Goal: Task Accomplishment & Management: Complete application form

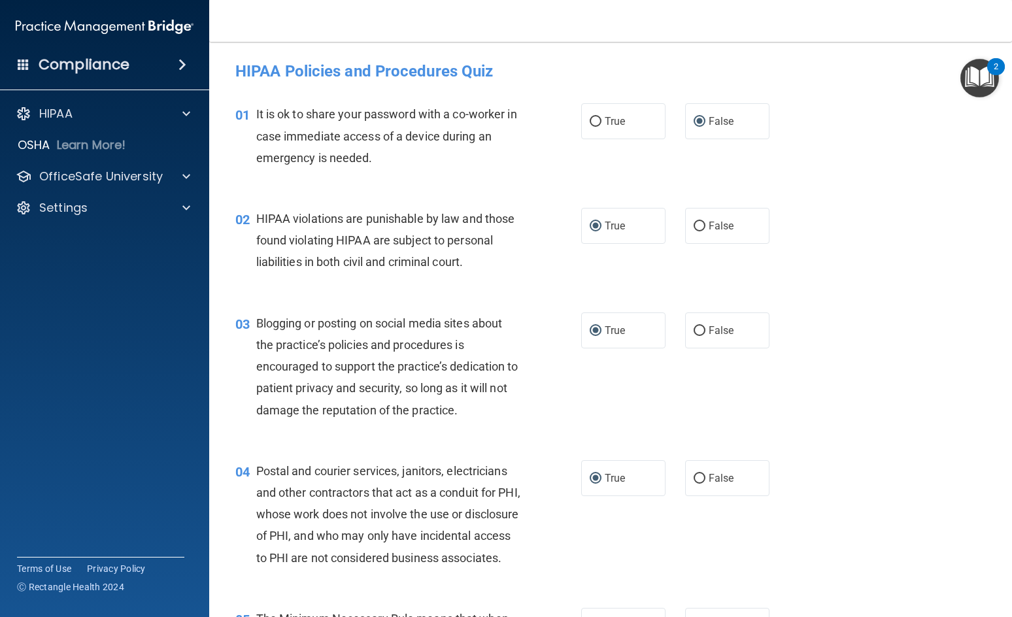
scroll to position [1176, 0]
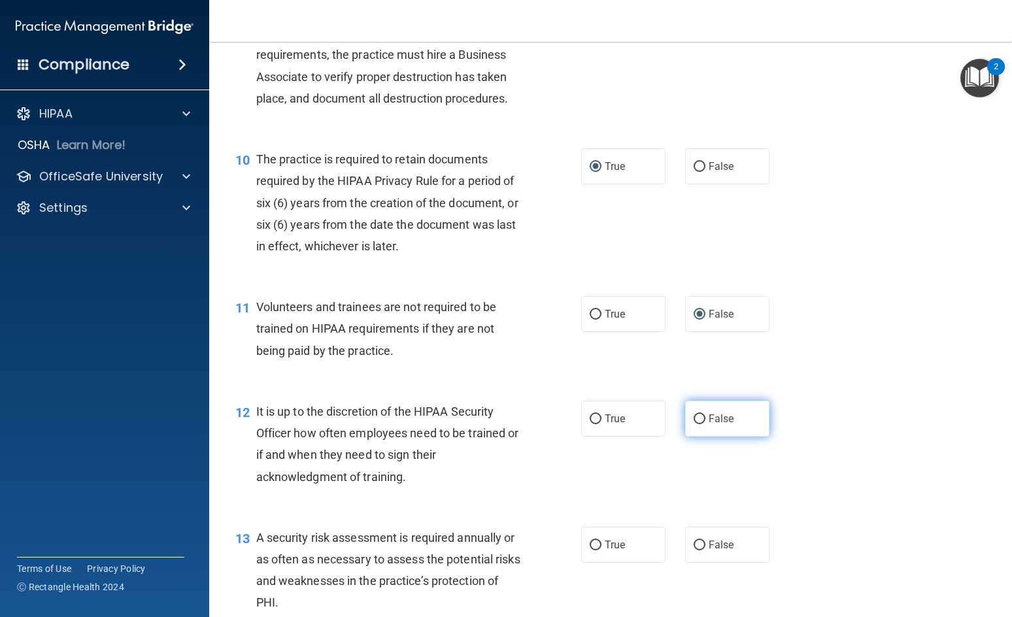
click at [693, 424] on input "False" at bounding box center [699, 419] width 12 height 10
radio input "true"
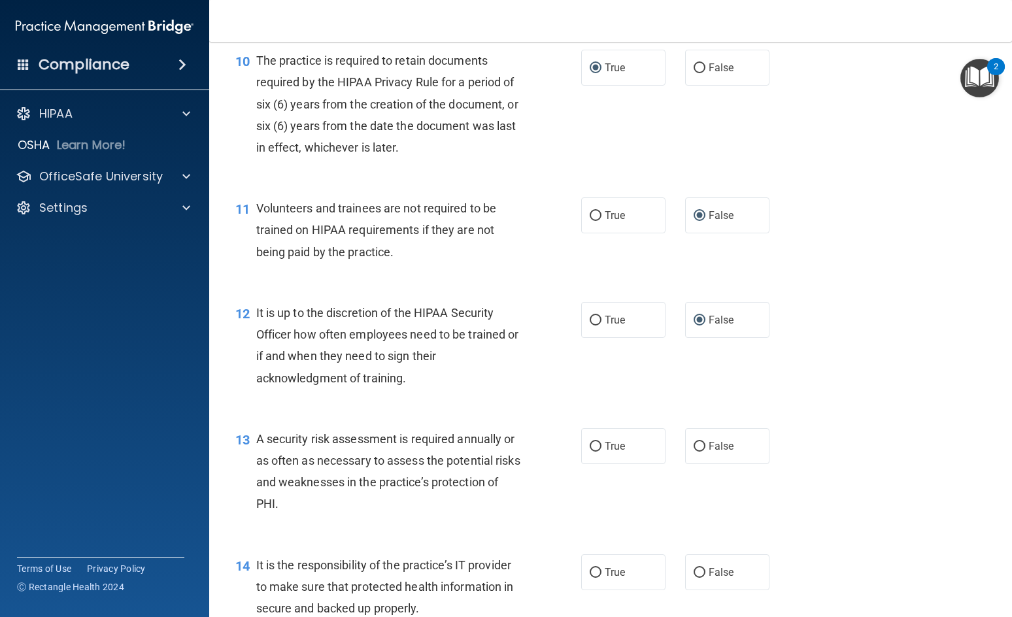
scroll to position [1372, 0]
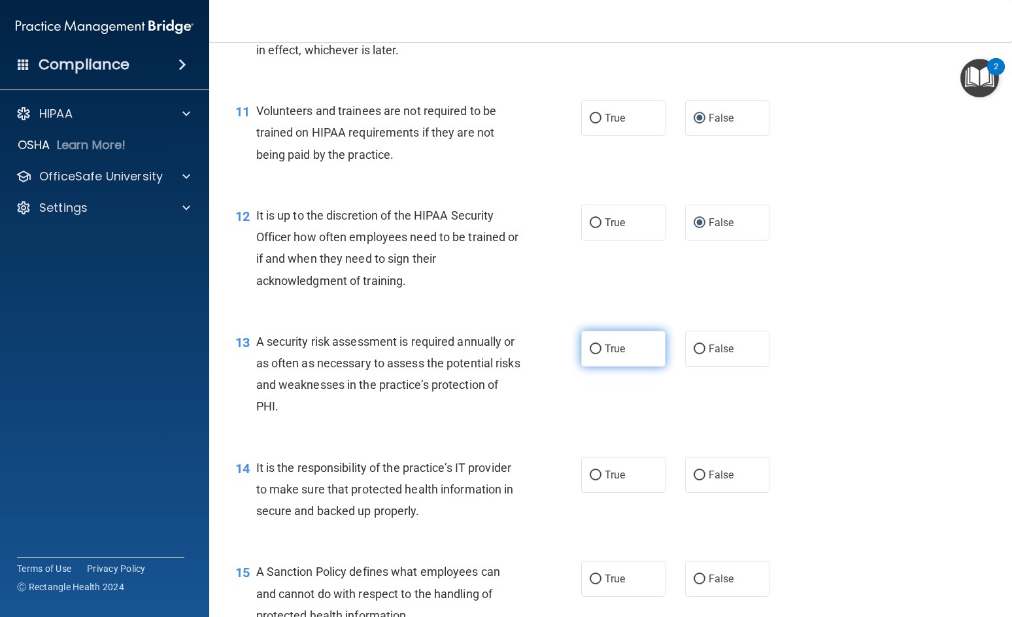
click at [589, 354] on input "True" at bounding box center [595, 349] width 12 height 10
radio input "true"
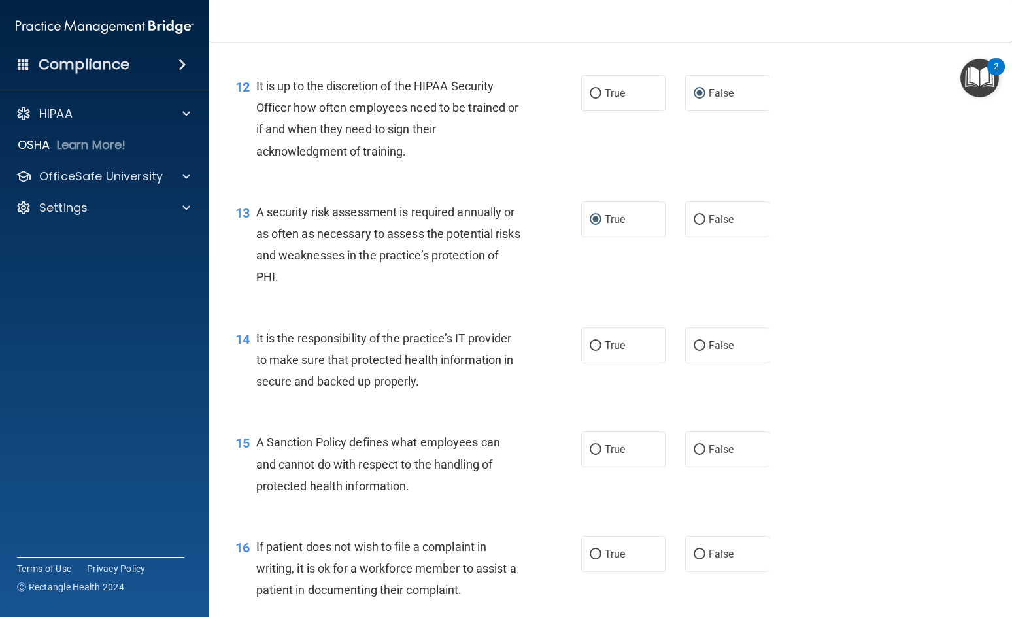
scroll to position [1503, 0]
click at [693, 350] on input "False" at bounding box center [699, 345] width 12 height 10
radio input "true"
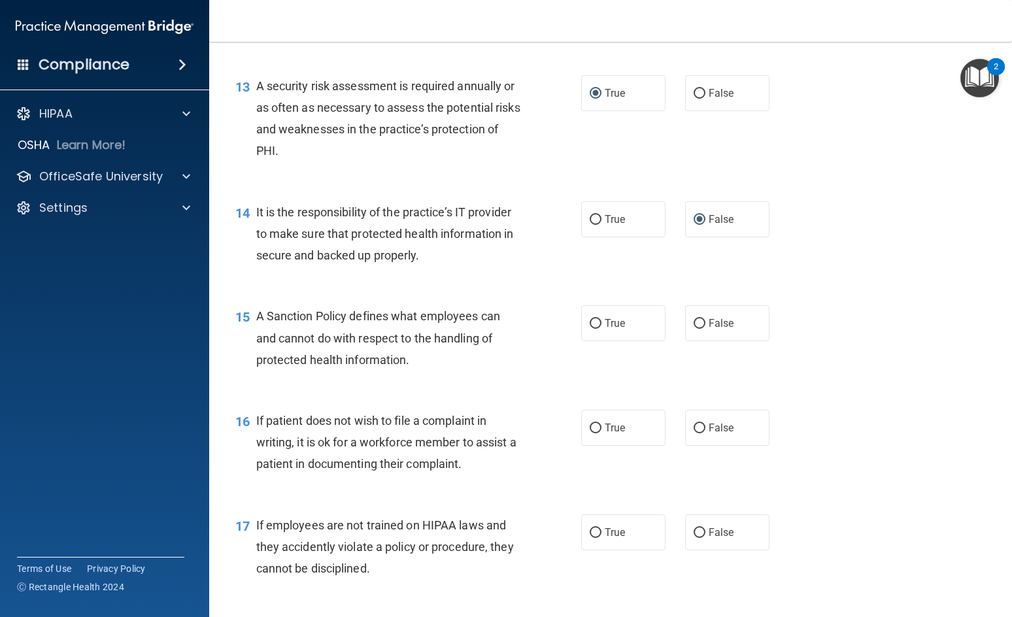
scroll to position [1634, 0]
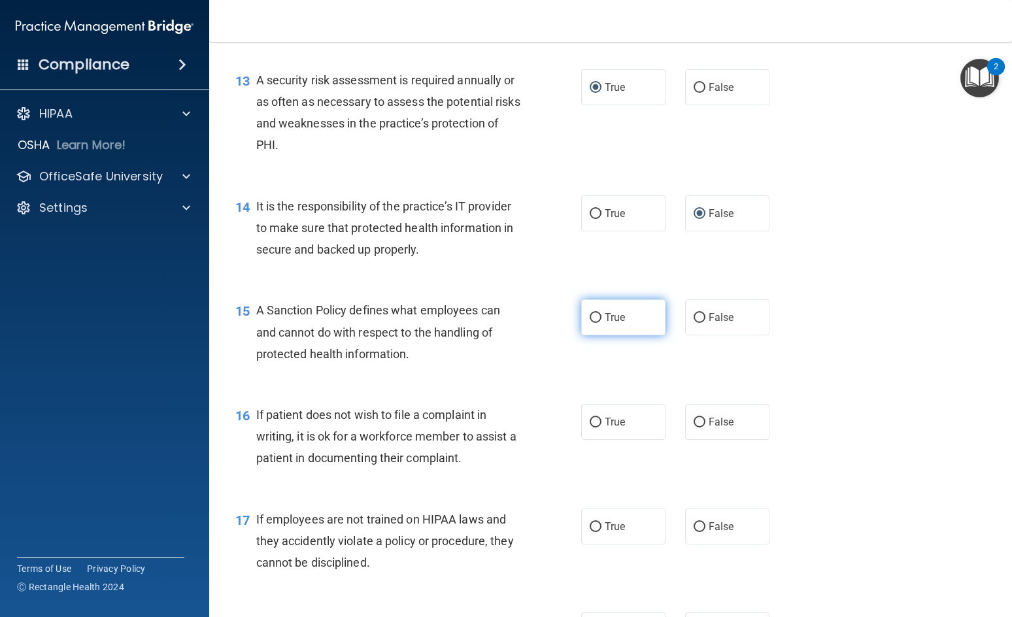
click at [589, 323] on input "True" at bounding box center [595, 318] width 12 height 10
radio input "true"
click at [592, 427] on input "True" at bounding box center [595, 423] width 12 height 10
radio input "true"
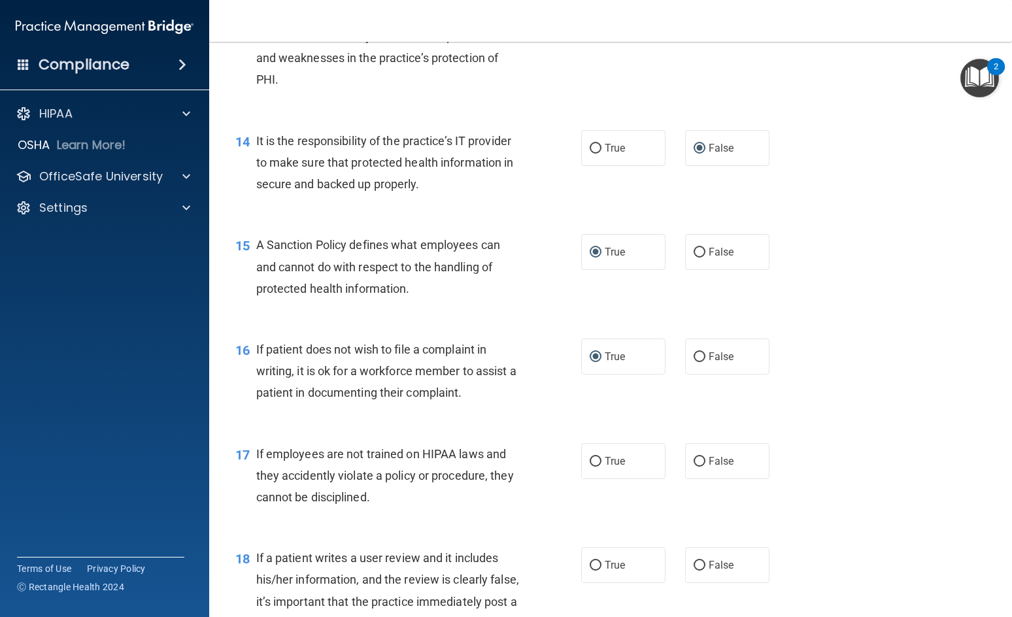
scroll to position [1765, 0]
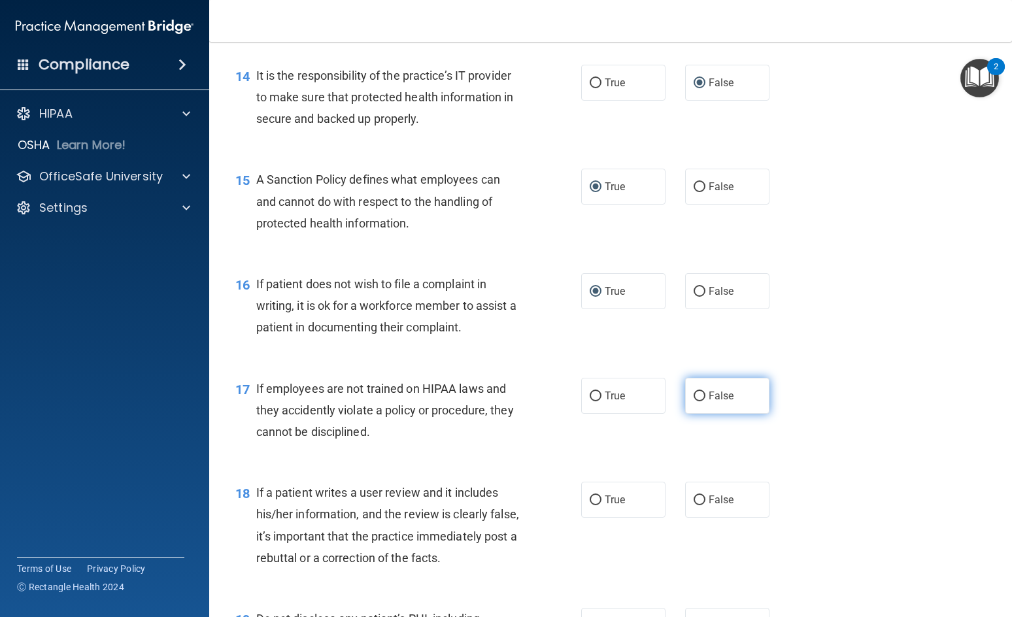
click at [695, 401] on input "False" at bounding box center [699, 396] width 12 height 10
radio input "true"
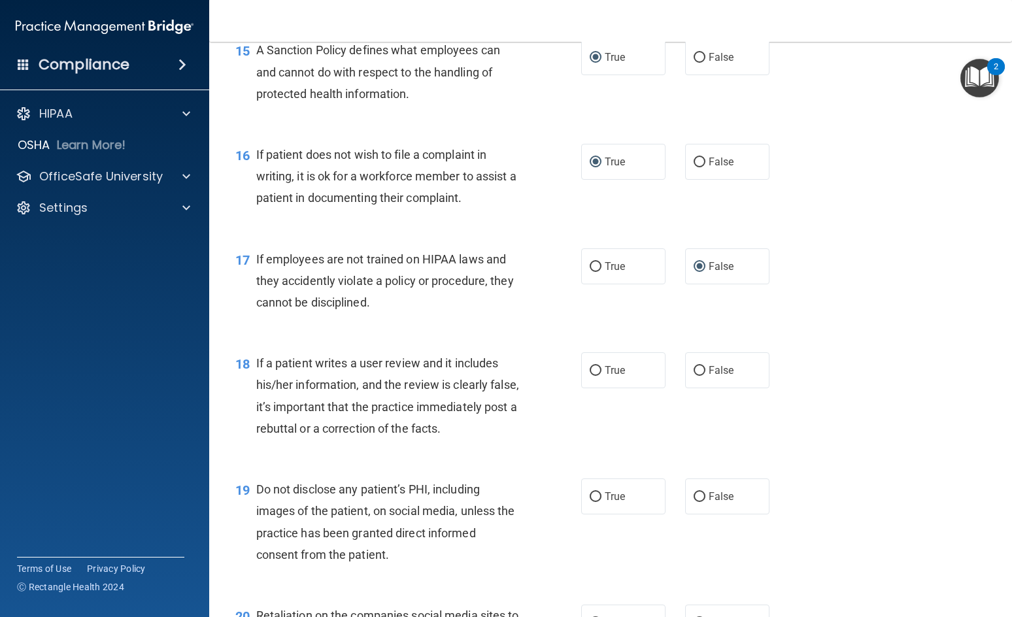
scroll to position [1895, 0]
click at [694, 374] on input "False" at bounding box center [699, 370] width 12 height 10
radio input "true"
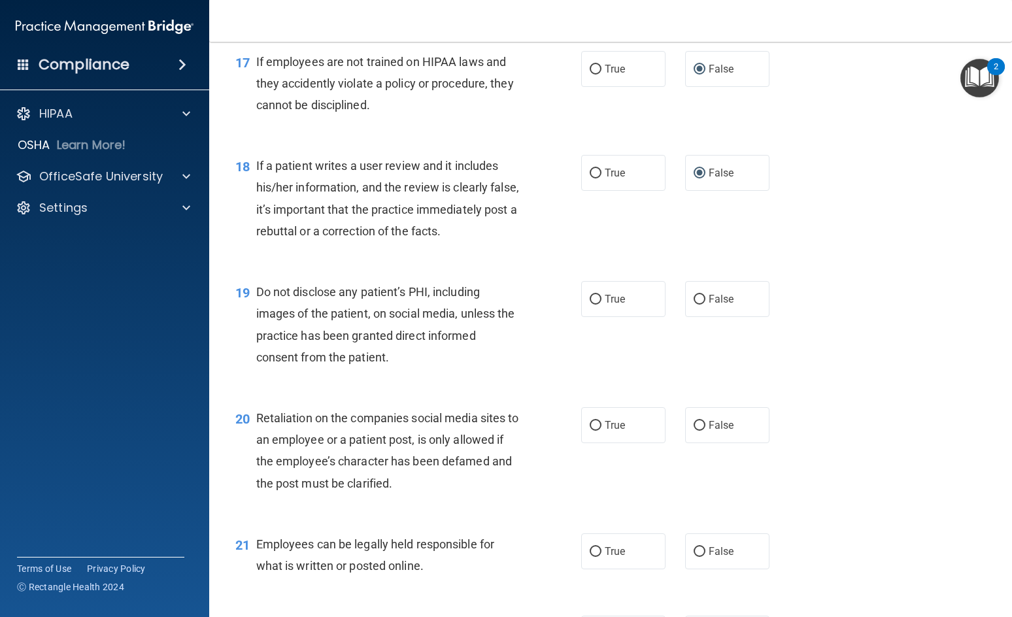
scroll to position [2157, 0]
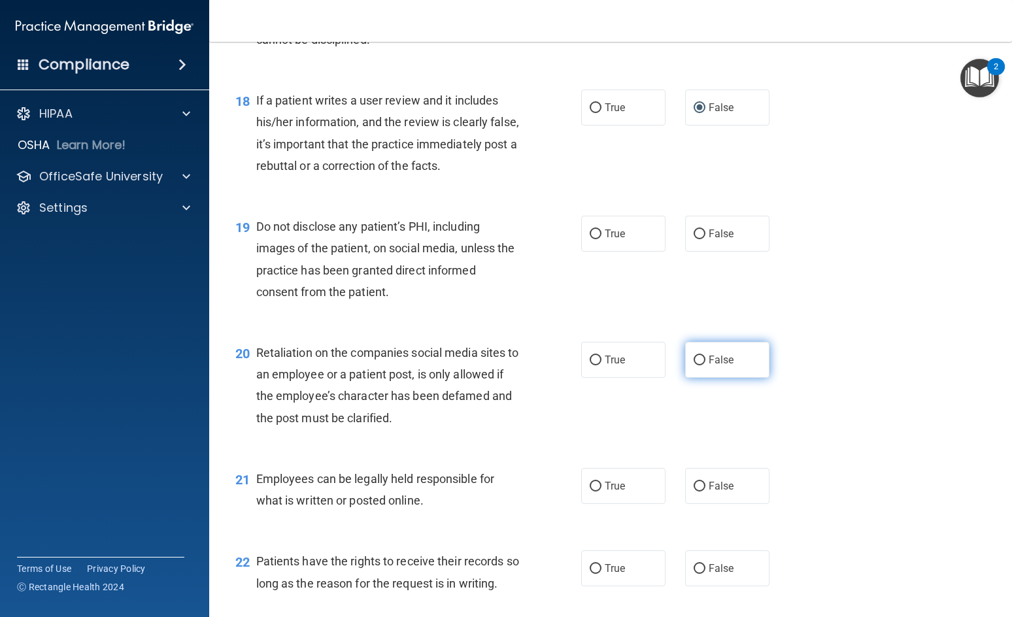
click at [693, 365] on input "False" at bounding box center [699, 361] width 12 height 10
radio input "true"
click at [593, 239] on input "True" at bounding box center [595, 234] width 12 height 10
radio input "true"
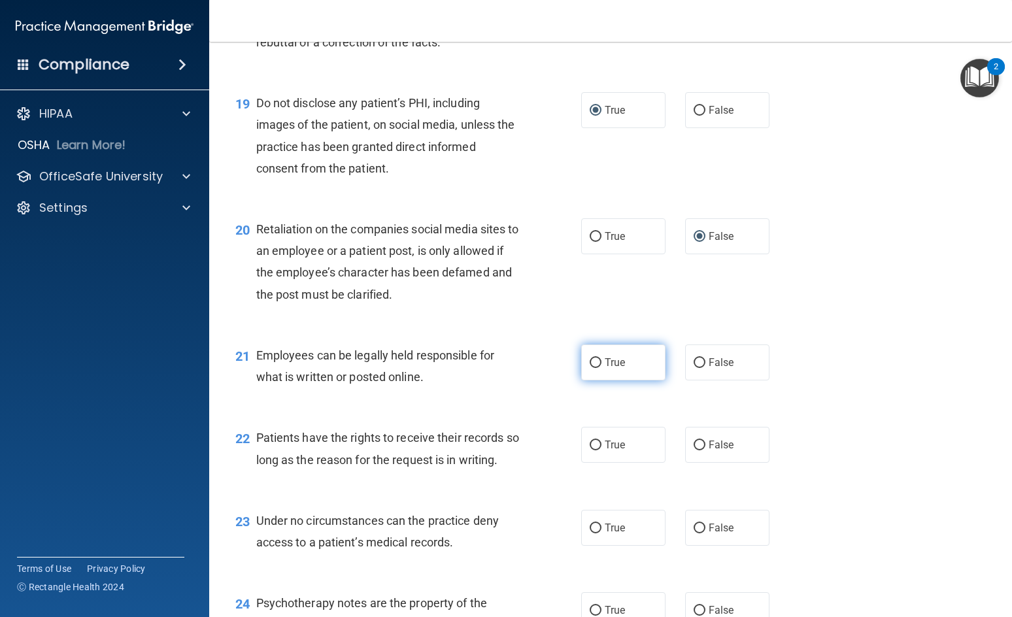
scroll to position [2287, 0]
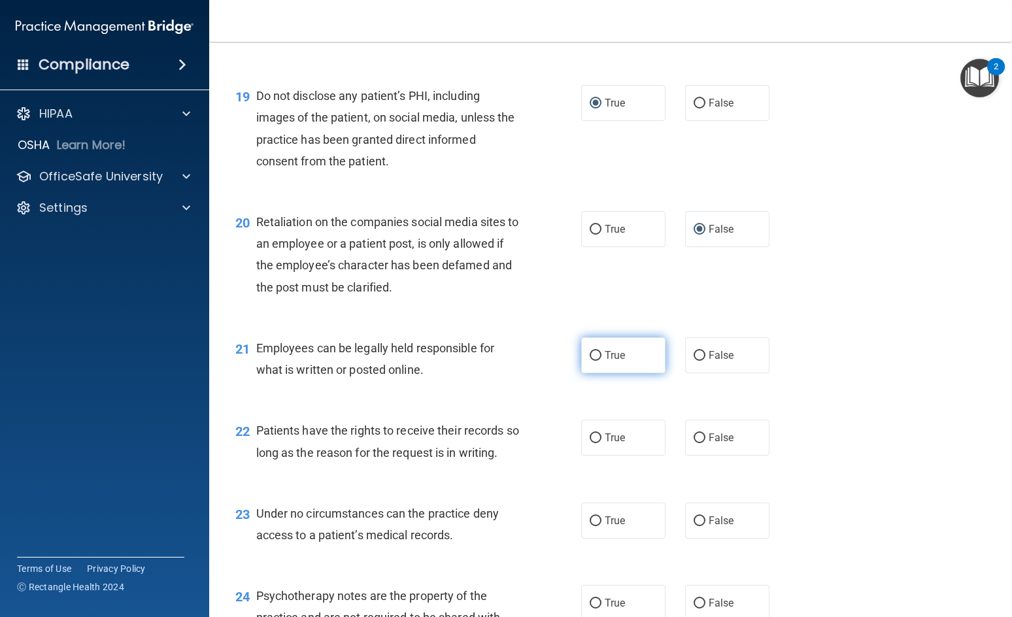
click at [593, 361] on input "True" at bounding box center [595, 356] width 12 height 10
radio input "true"
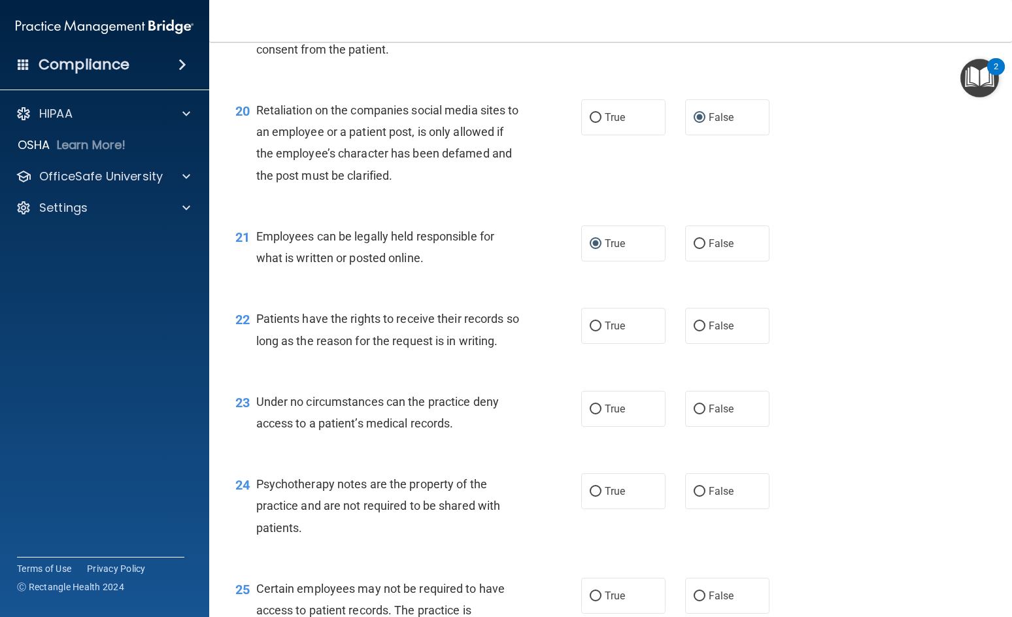
scroll to position [2418, 0]
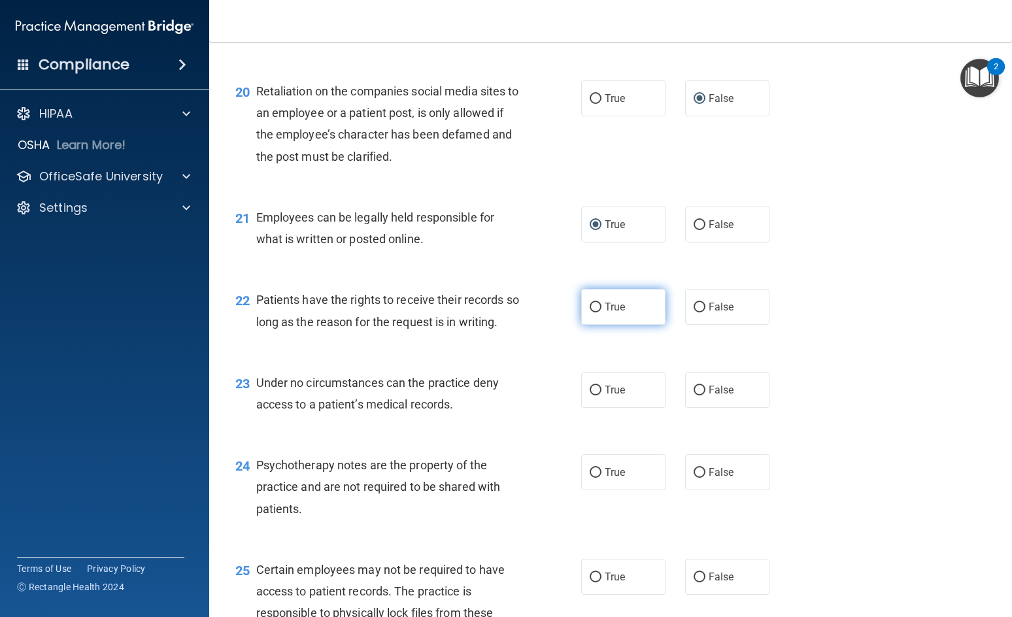
click at [591, 312] on input "True" at bounding box center [595, 308] width 12 height 10
radio input "true"
click at [696, 395] on input "False" at bounding box center [699, 391] width 12 height 10
radio input "true"
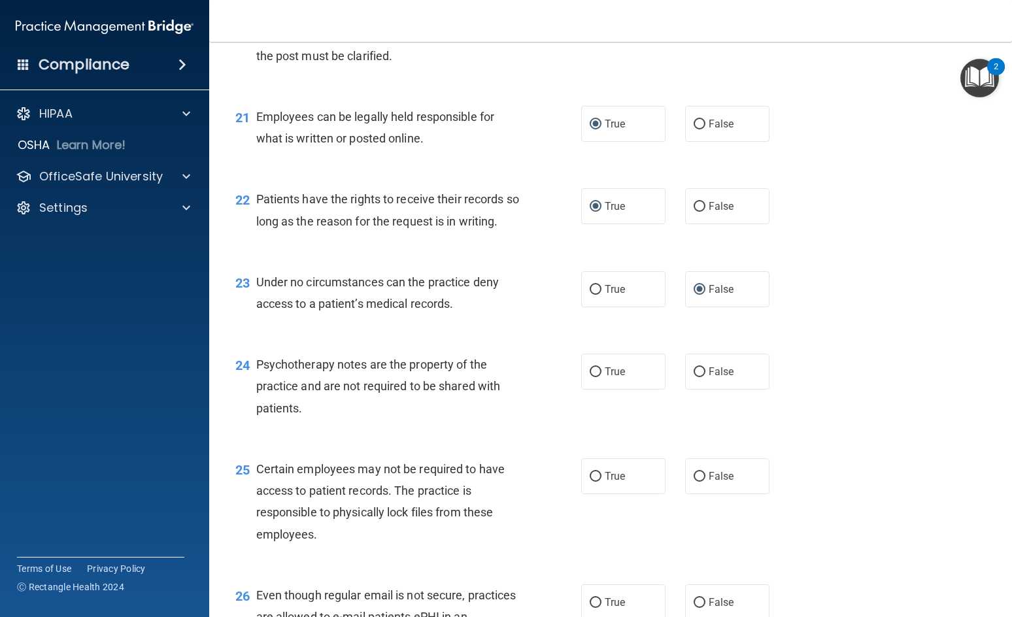
scroll to position [2549, 0]
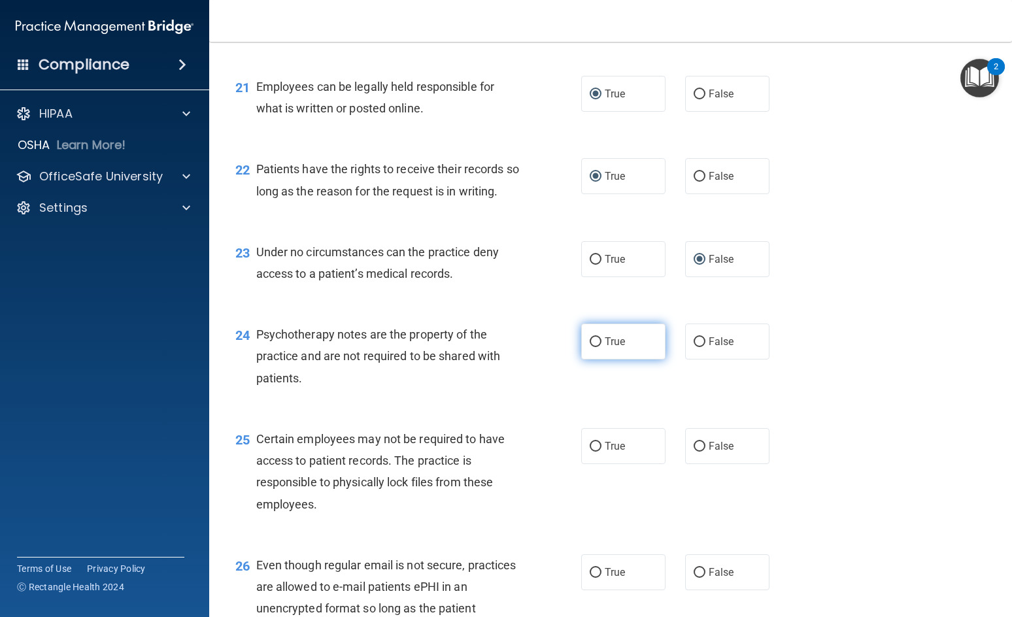
click at [589, 347] on input "True" at bounding box center [595, 342] width 12 height 10
radio input "true"
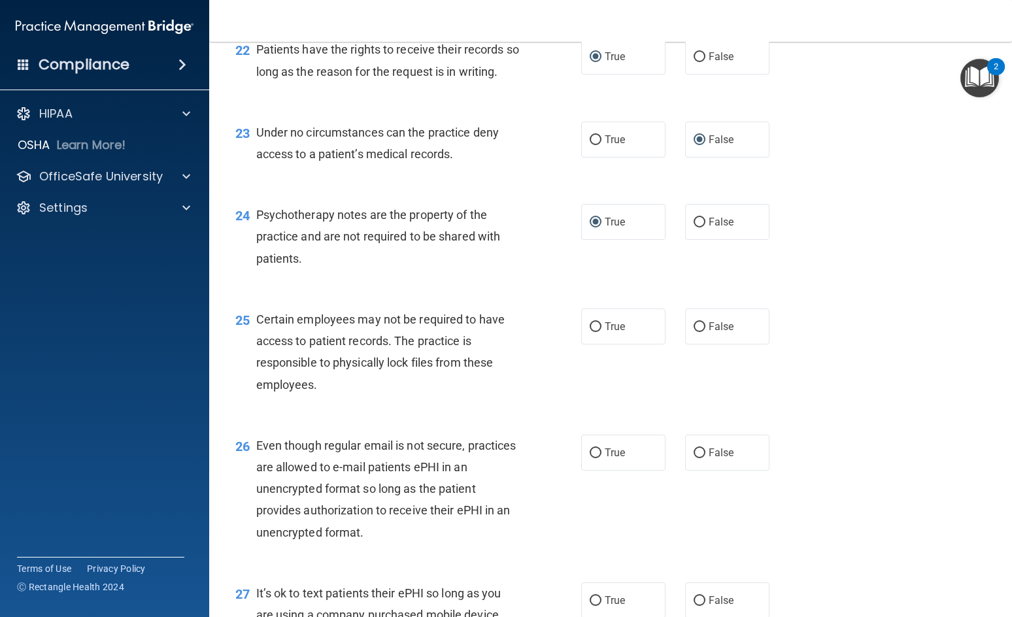
scroll to position [2680, 0]
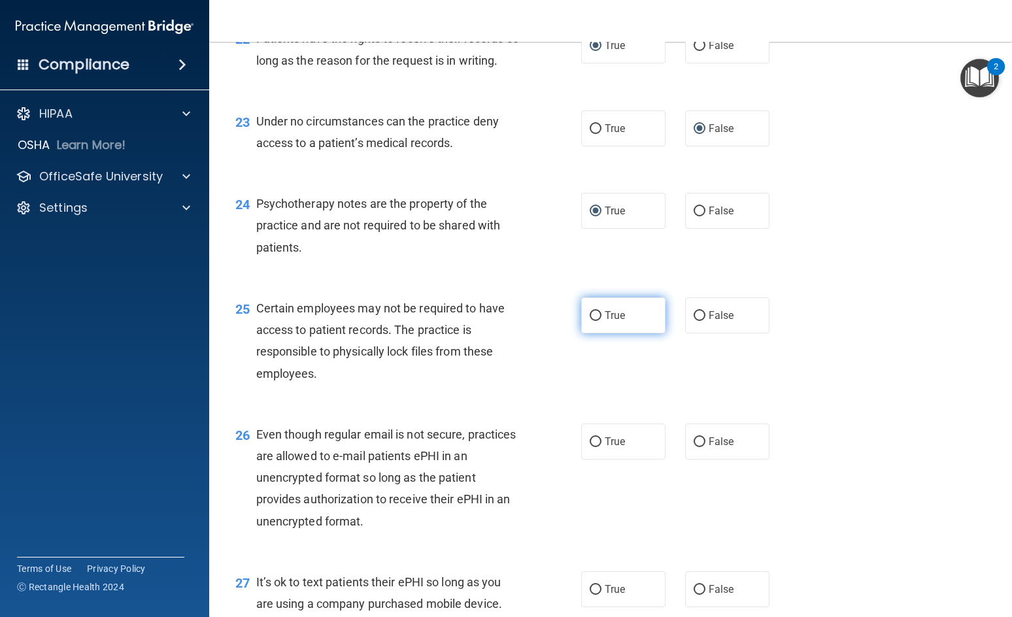
click at [589, 321] on input "True" at bounding box center [595, 316] width 12 height 10
radio input "true"
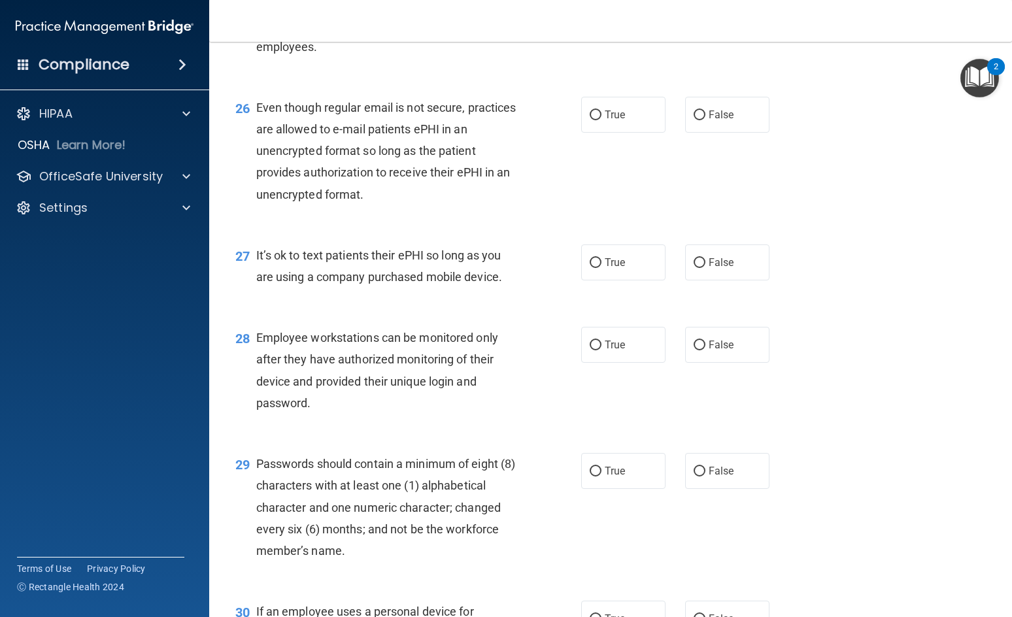
scroll to position [2941, 0]
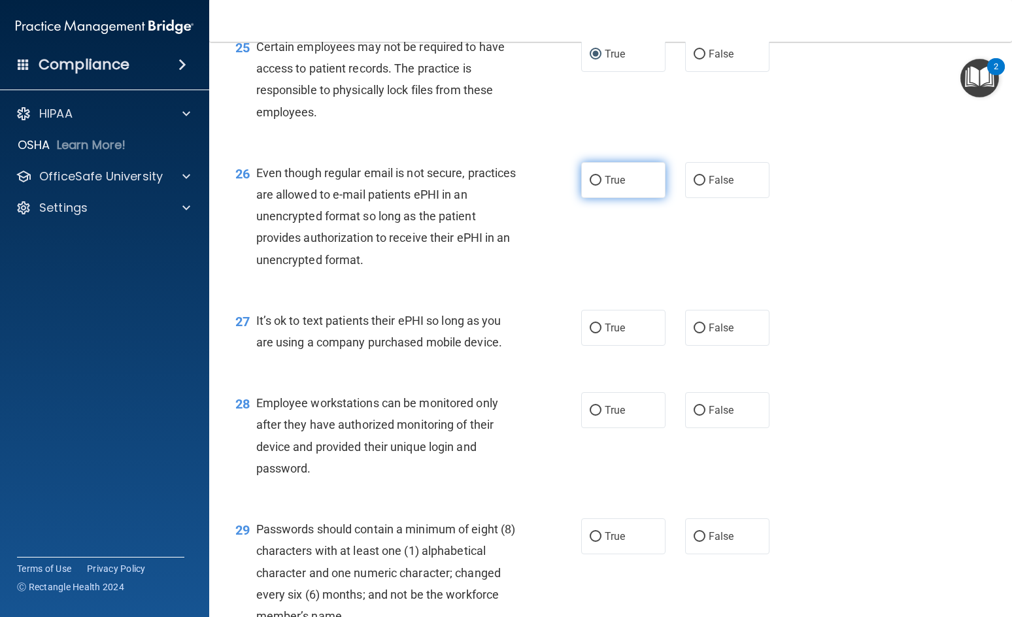
click at [591, 186] on input "True" at bounding box center [595, 181] width 12 height 10
radio input "true"
click at [589, 333] on input "True" at bounding box center [595, 329] width 12 height 10
radio input "true"
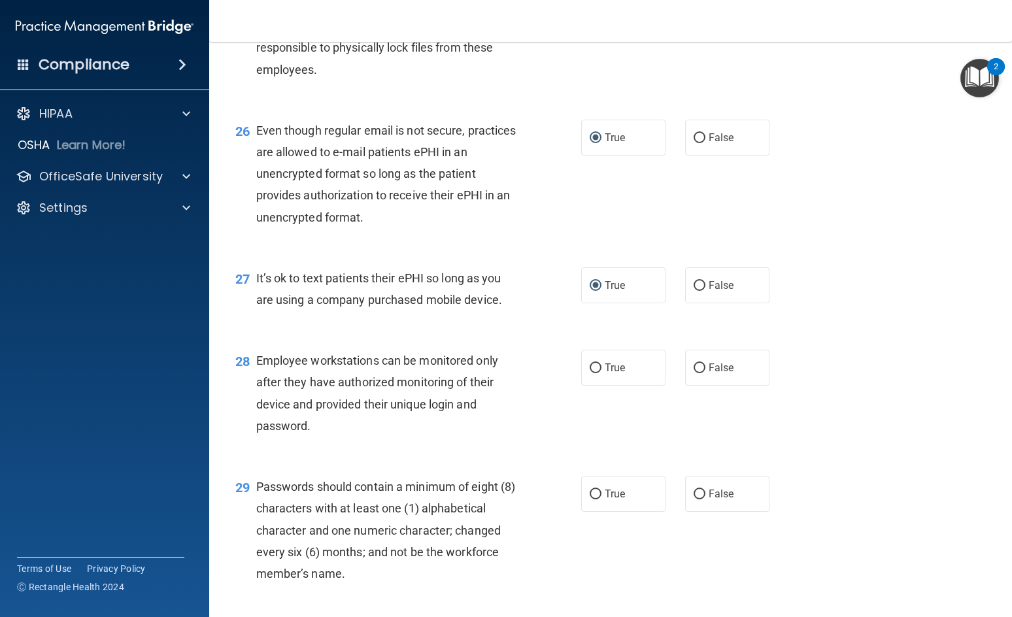
scroll to position [3006, 0]
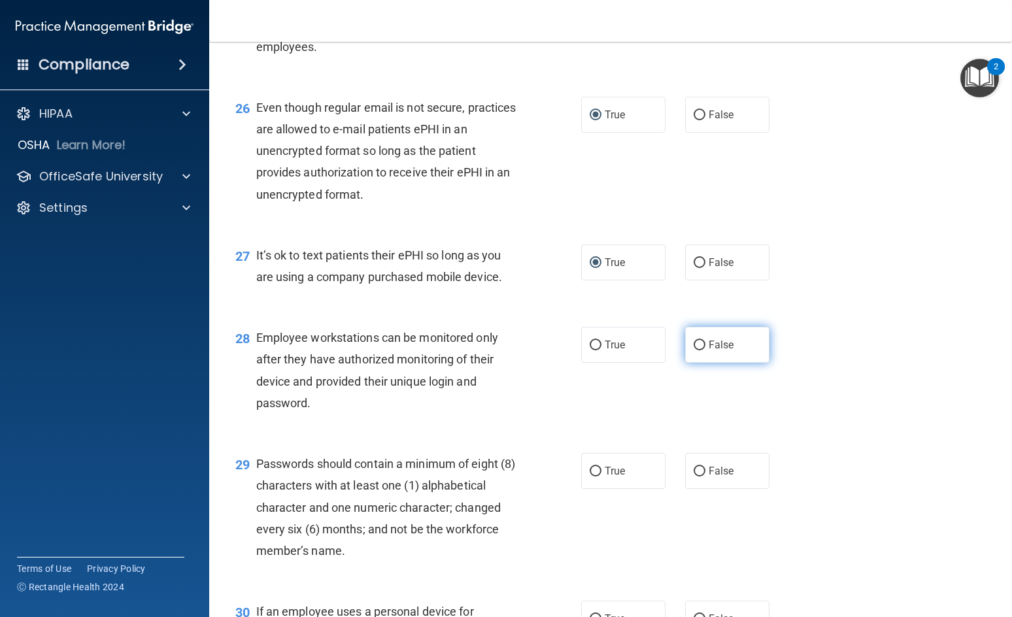
click at [693, 350] on input "False" at bounding box center [699, 345] width 12 height 10
radio input "true"
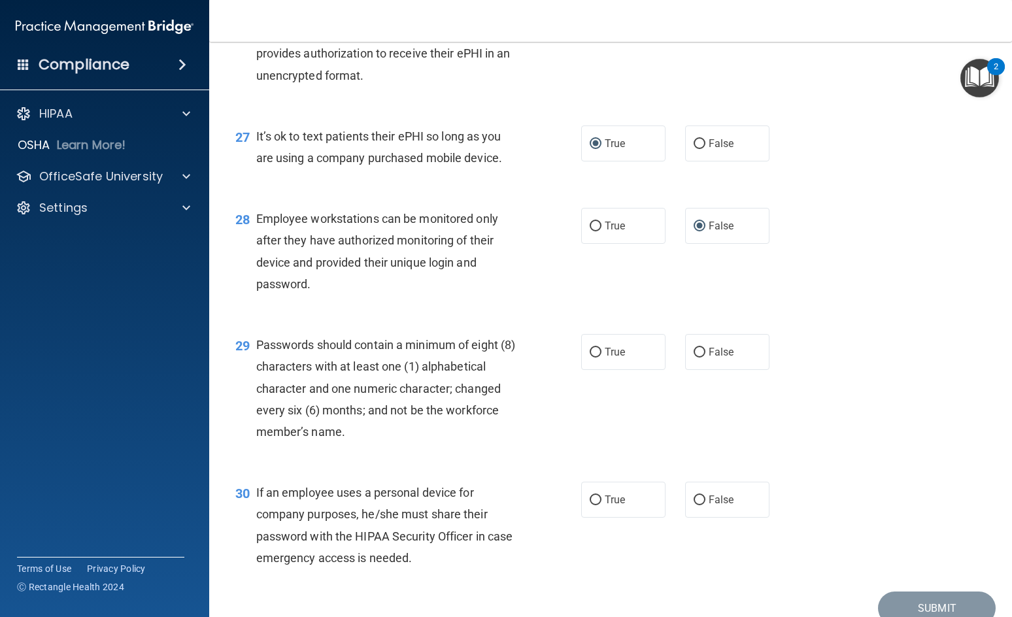
scroll to position [3137, 0]
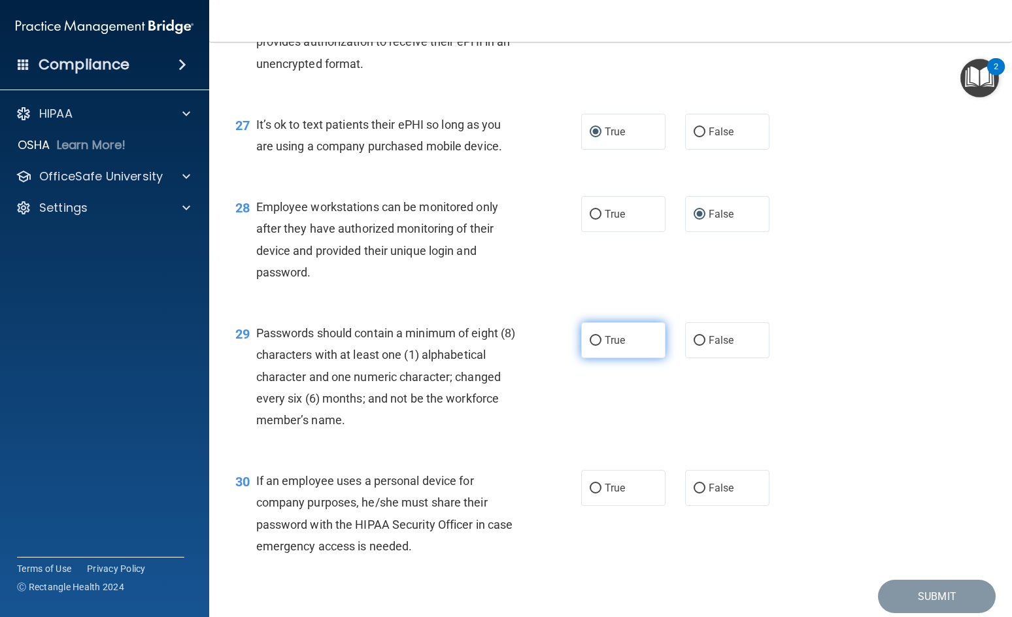
click at [593, 346] on input "True" at bounding box center [595, 341] width 12 height 10
radio input "true"
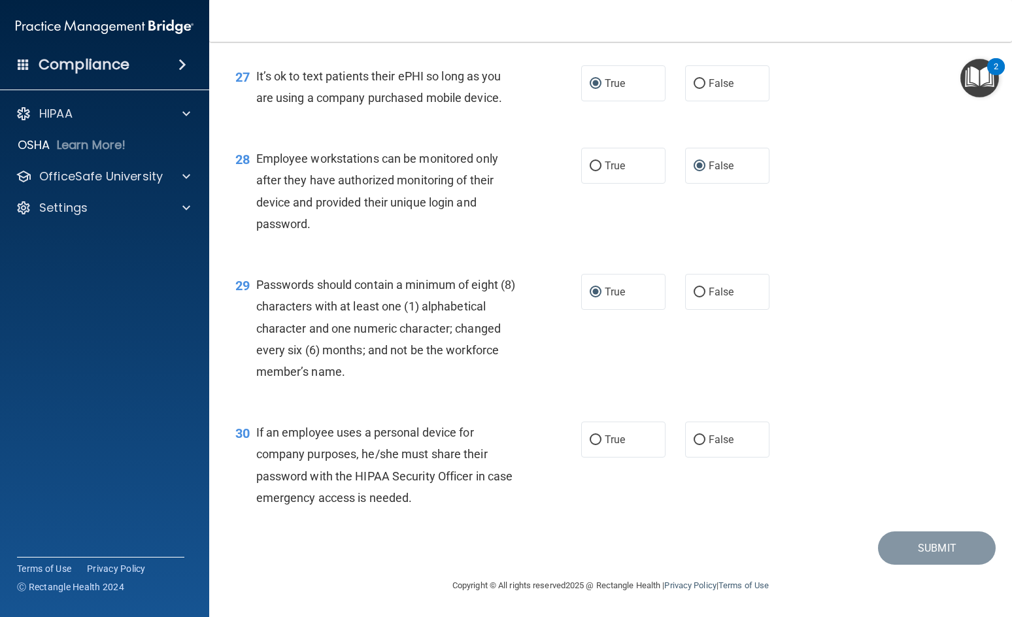
scroll to position [3228, 0]
click at [591, 440] on input "True" at bounding box center [595, 440] width 12 height 10
radio input "true"
click at [921, 539] on button "Submit" at bounding box center [937, 547] width 118 height 33
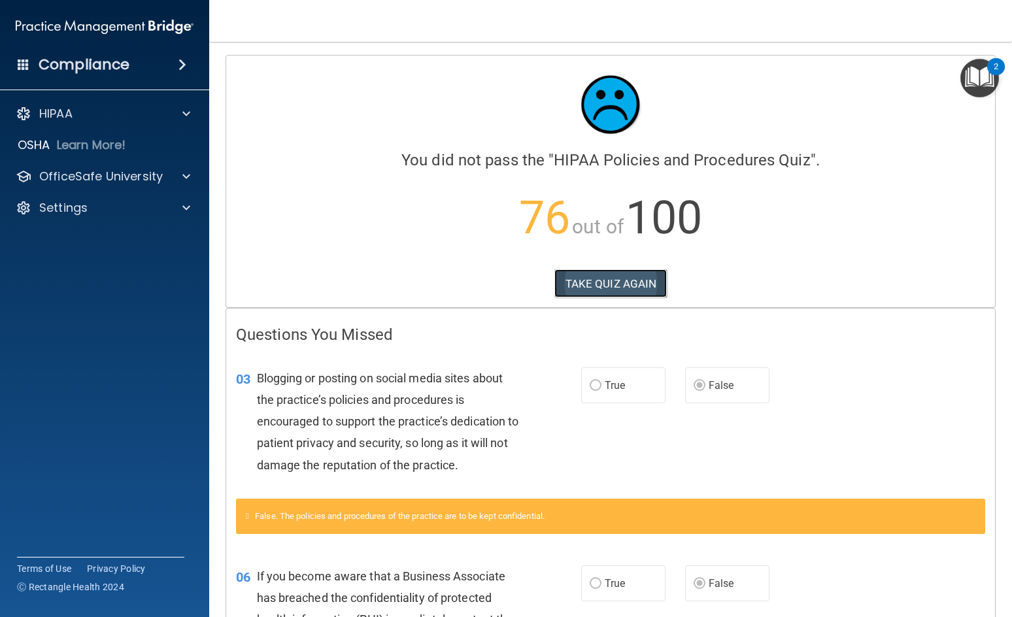
click at [605, 280] on button "TAKE QUIZ AGAIN" at bounding box center [610, 283] width 113 height 29
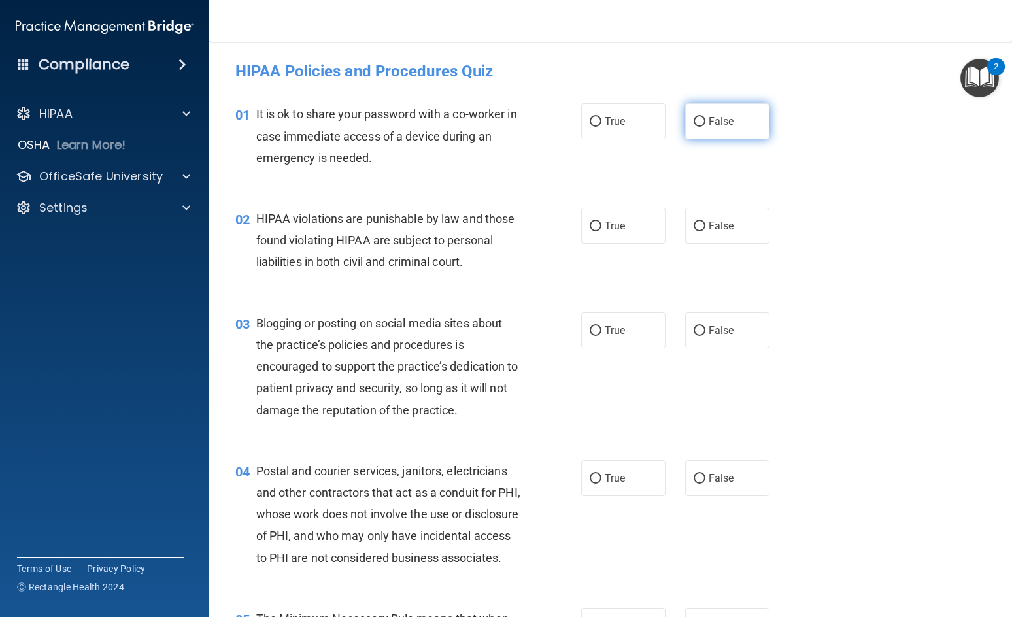
click at [697, 118] on input "False" at bounding box center [699, 122] width 12 height 10
radio input "true"
click at [590, 224] on input "True" at bounding box center [595, 227] width 12 height 10
radio input "true"
click at [693, 329] on input "False" at bounding box center [699, 331] width 12 height 10
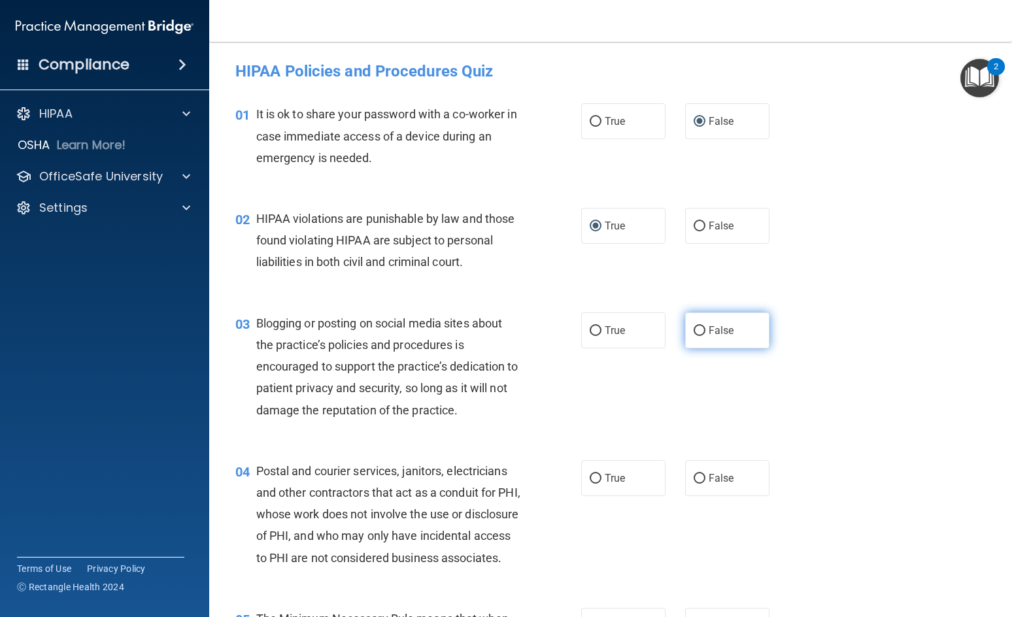
radio input "true"
click at [593, 330] on input "True" at bounding box center [595, 331] width 12 height 10
radio input "true"
radio input "false"
click at [595, 476] on input "True" at bounding box center [595, 479] width 12 height 10
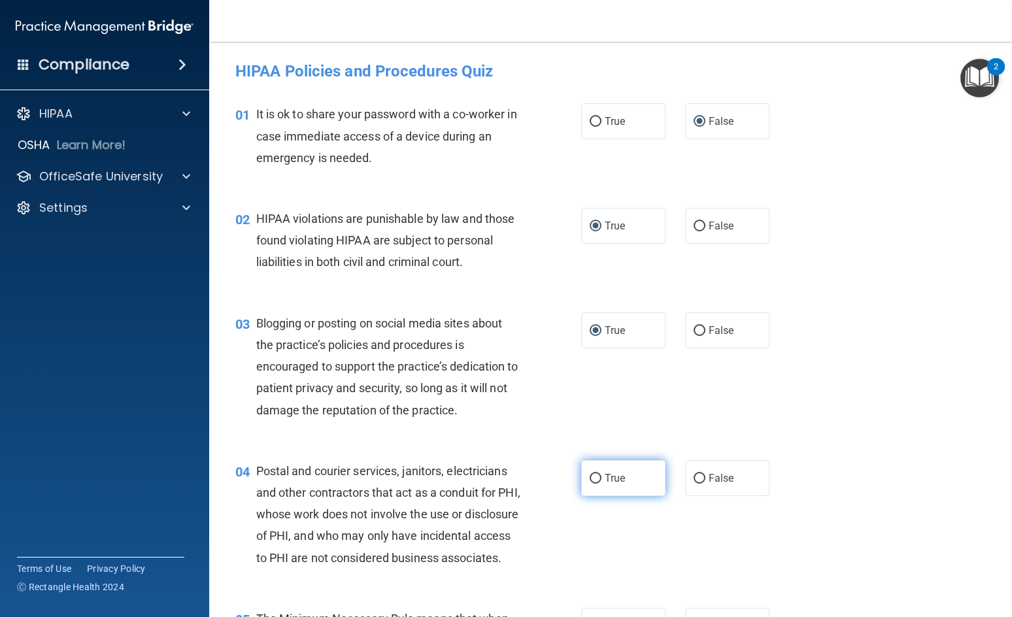
radio input "true"
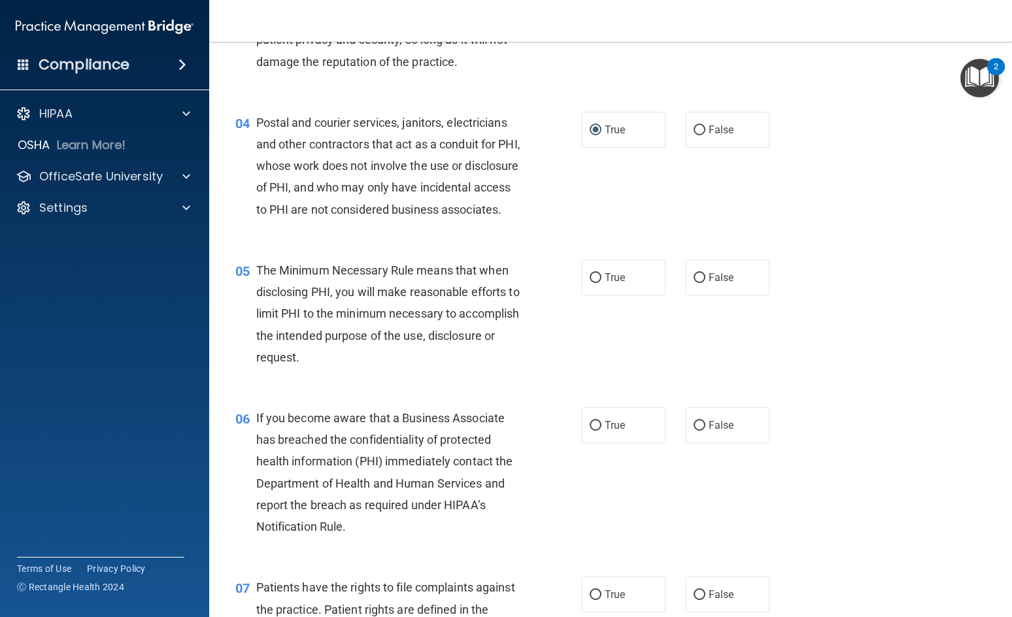
scroll to position [327, 0]
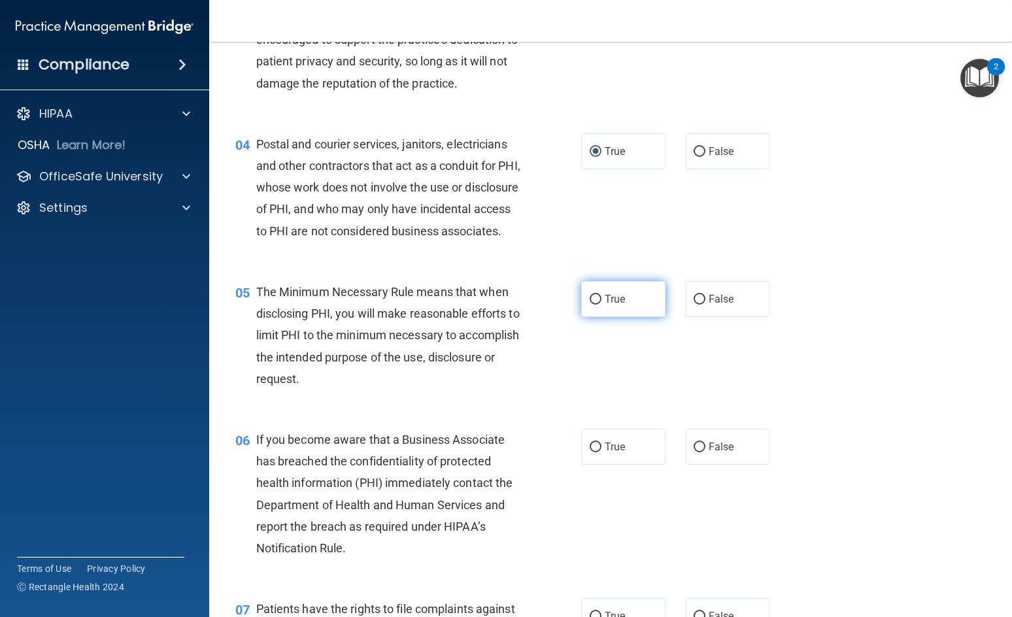
click at [593, 305] on input "True" at bounding box center [595, 300] width 12 height 10
radio input "true"
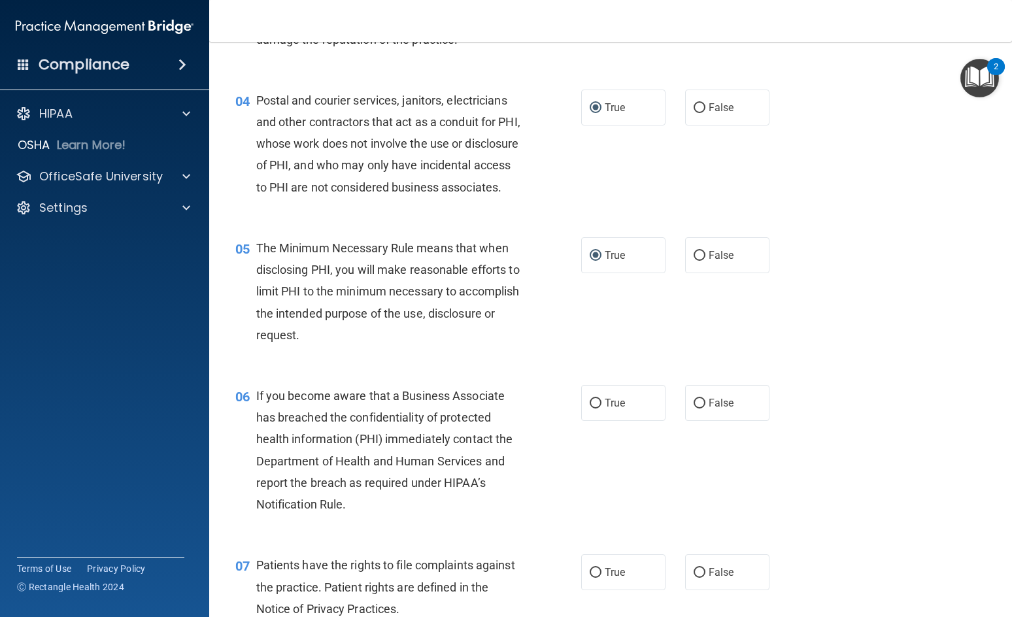
scroll to position [392, 0]
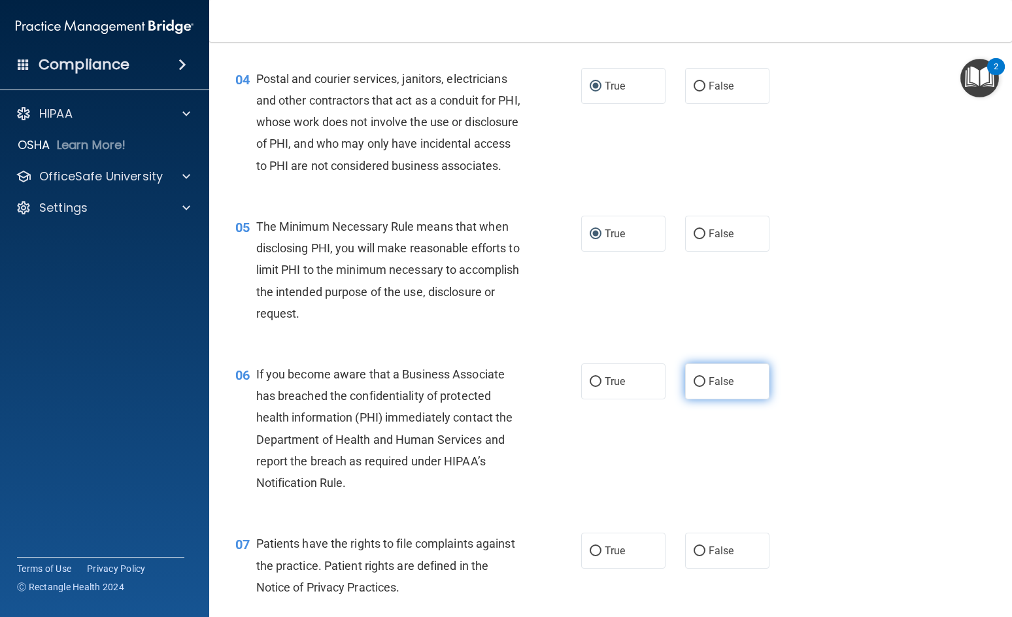
click at [693, 387] on input "False" at bounding box center [699, 382] width 12 height 10
radio input "true"
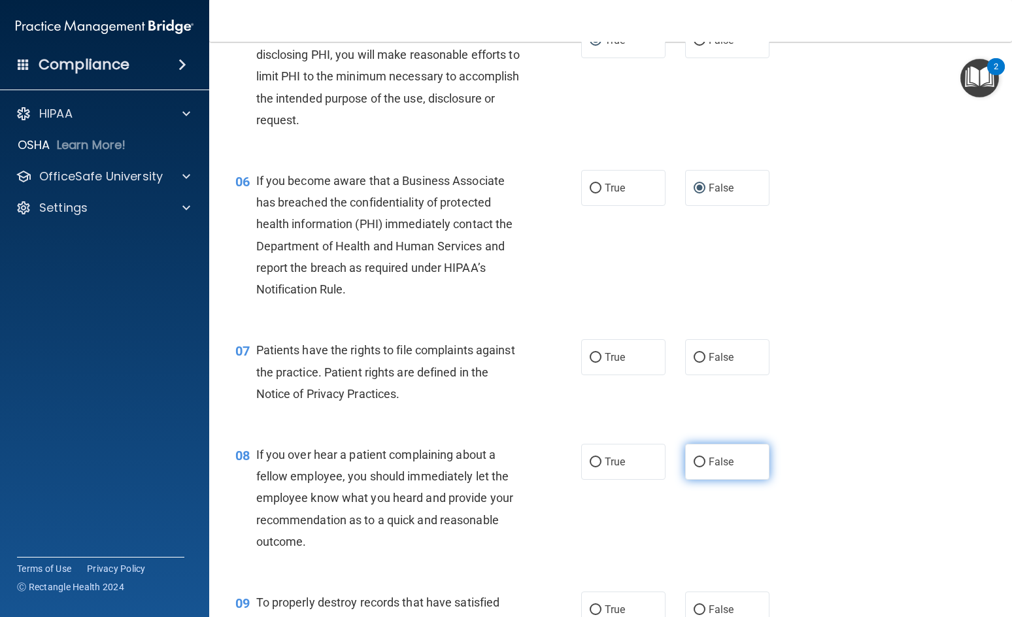
scroll to position [588, 0]
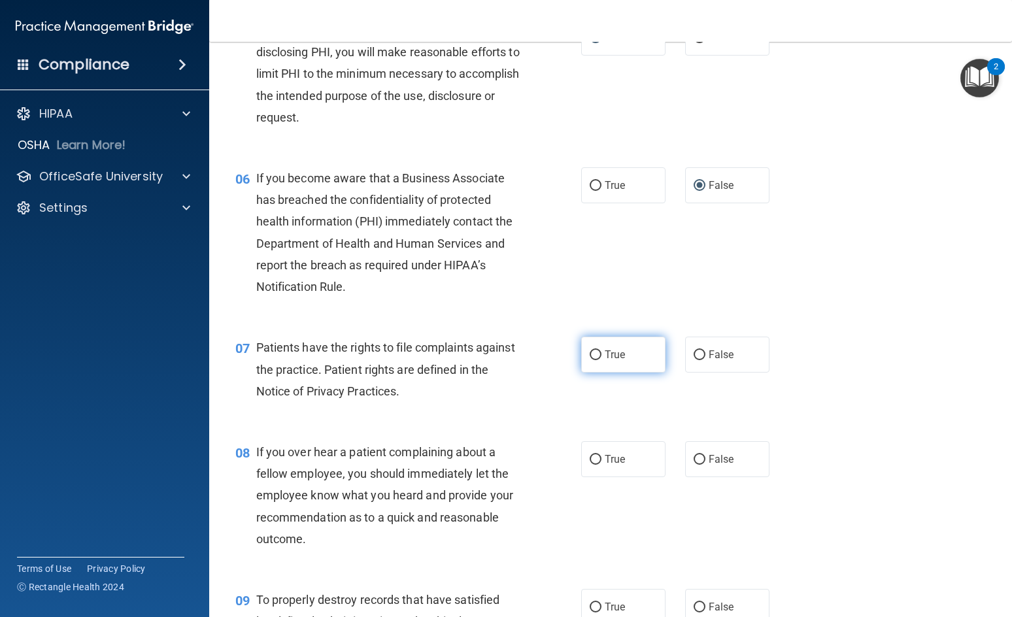
click at [591, 360] on input "True" at bounding box center [595, 355] width 12 height 10
radio input "true"
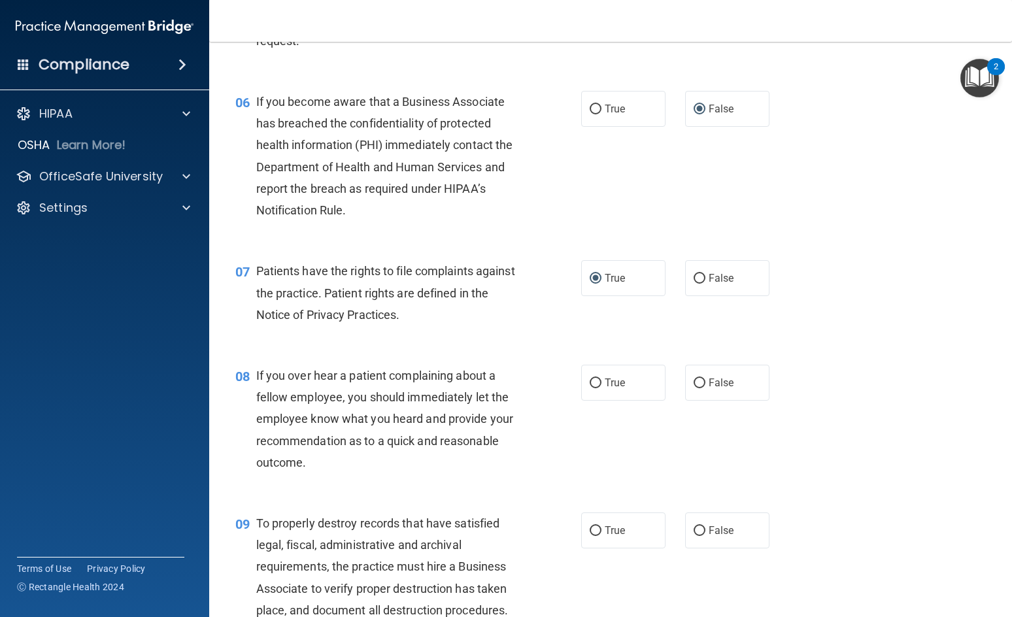
scroll to position [784, 0]
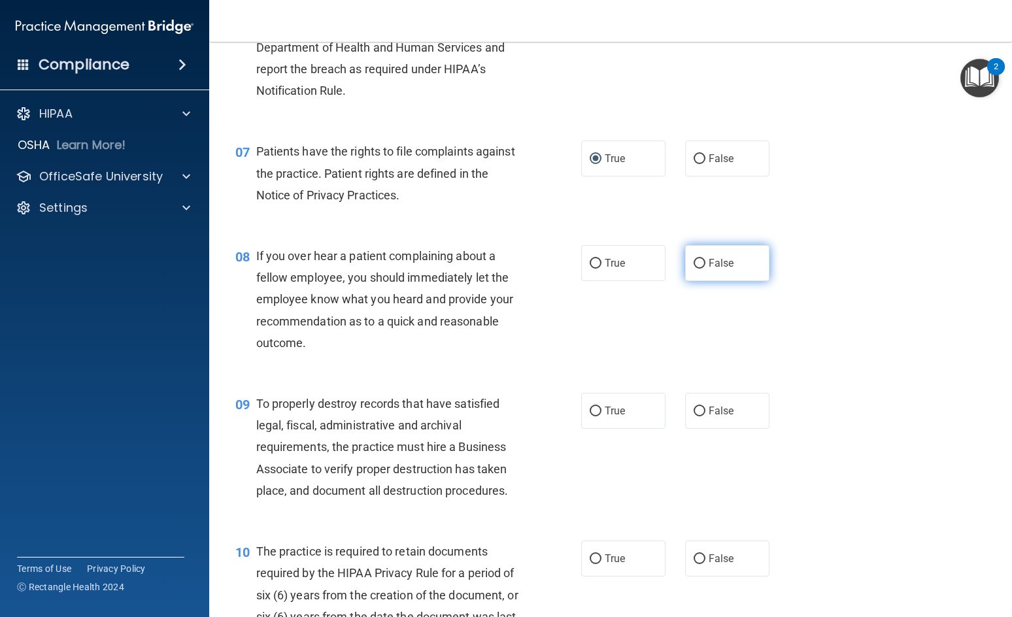
click at [693, 269] on input "False" at bounding box center [699, 264] width 12 height 10
radio input "true"
drag, startPoint x: 691, startPoint y: 432, endPoint x: 690, endPoint y: 451, distance: 19.0
click at [693, 416] on input "False" at bounding box center [699, 412] width 12 height 10
radio input "true"
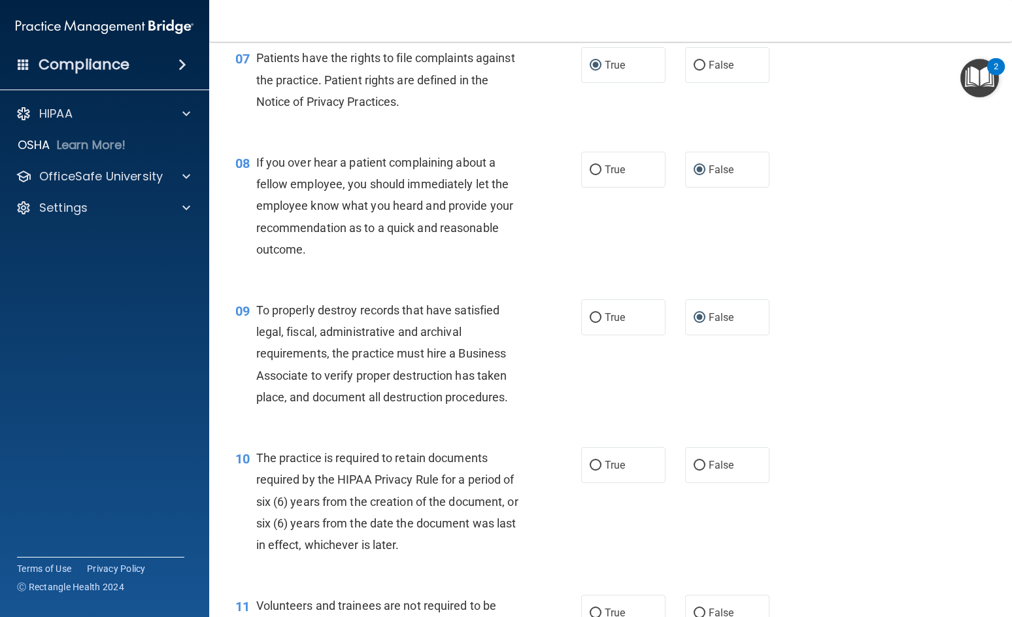
scroll to position [915, 0]
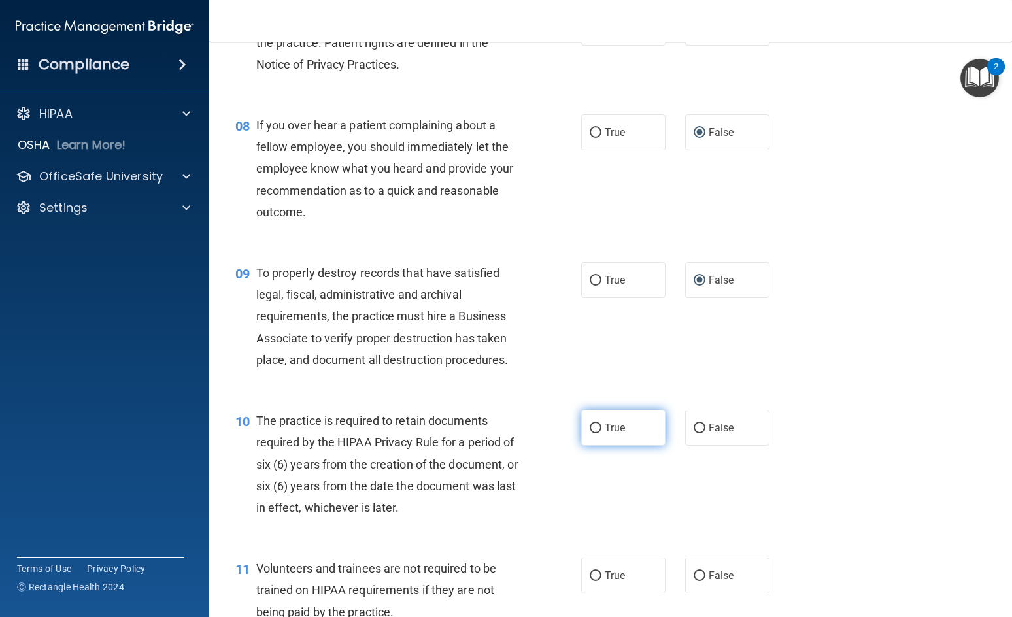
click at [589, 433] on input "True" at bounding box center [595, 428] width 12 height 10
radio input "true"
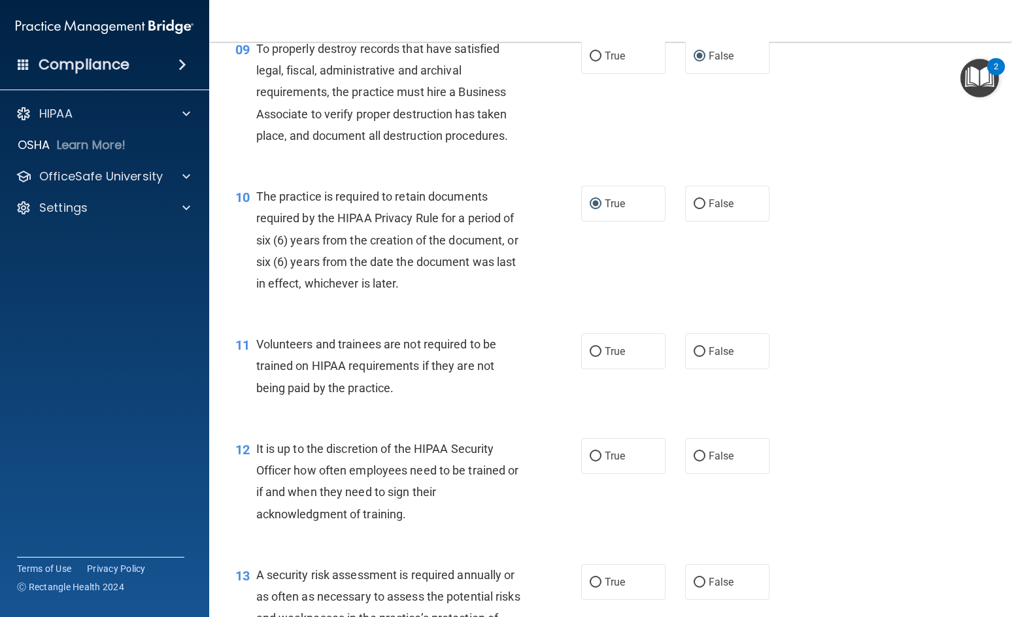
scroll to position [1176, 0]
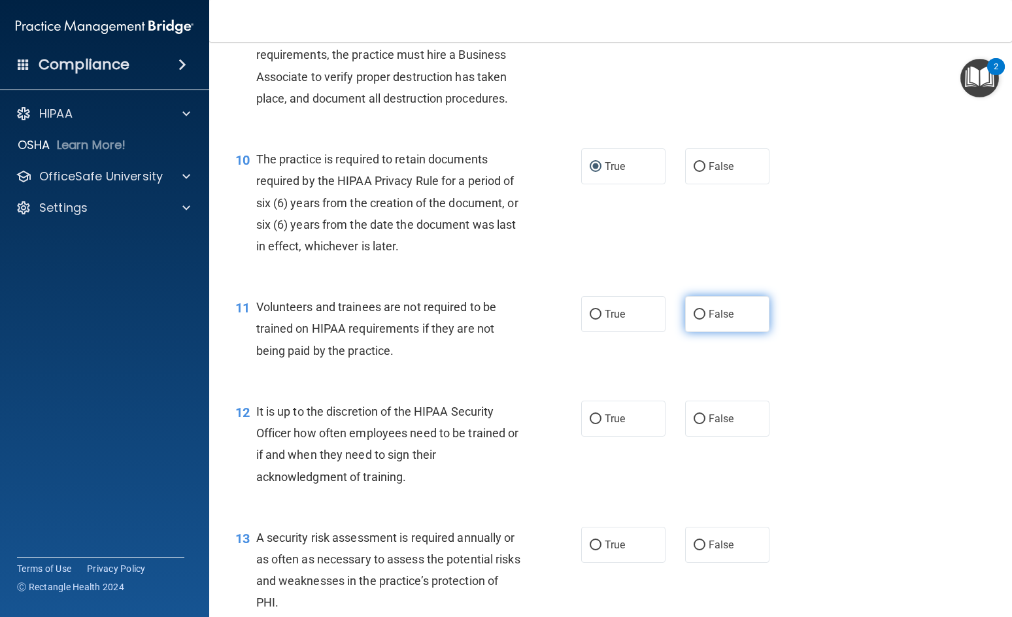
click at [693, 320] on input "False" at bounding box center [699, 315] width 12 height 10
radio input "true"
click at [693, 424] on input "False" at bounding box center [699, 419] width 12 height 10
radio input "true"
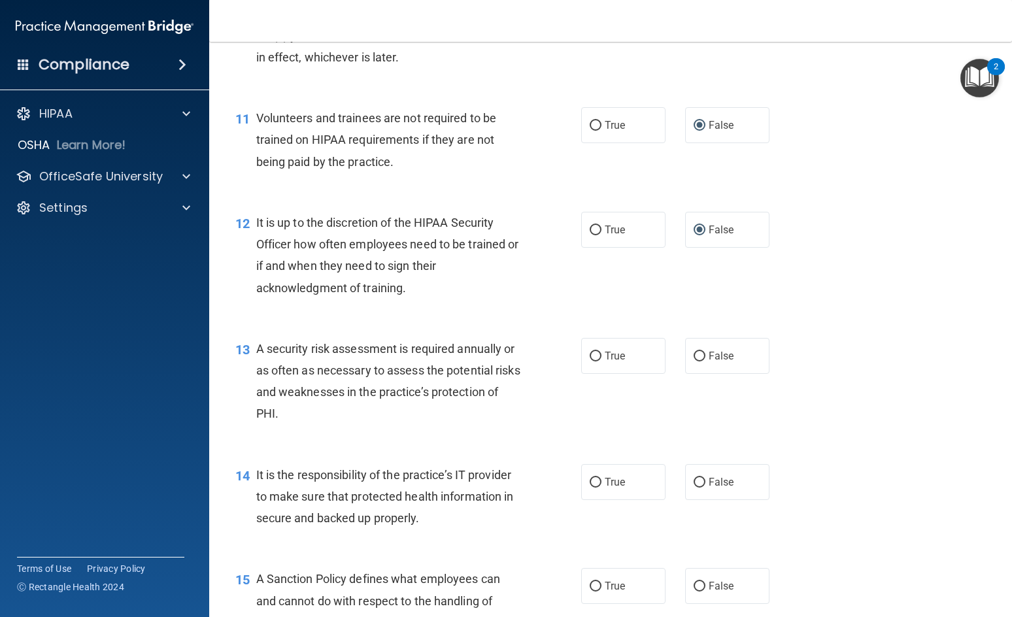
scroll to position [1372, 0]
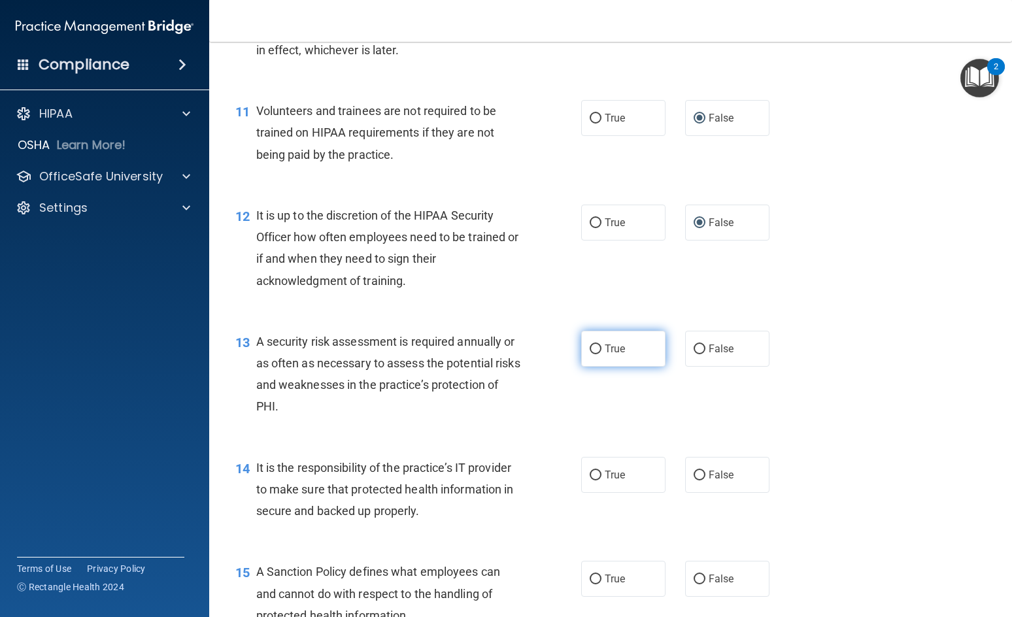
click at [589, 354] on input "True" at bounding box center [595, 349] width 12 height 10
radio input "true"
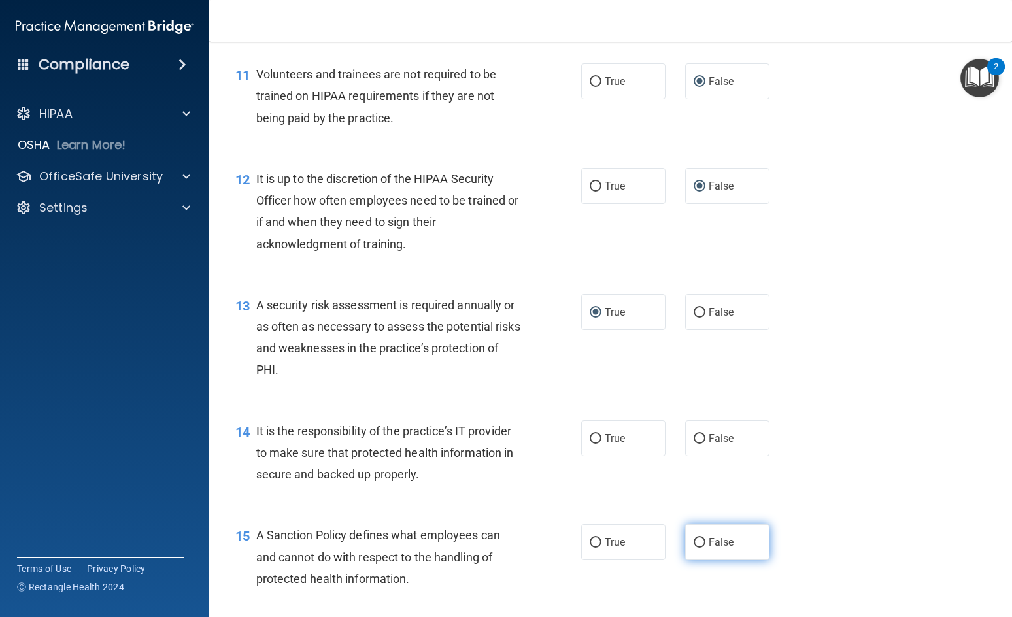
scroll to position [1503, 0]
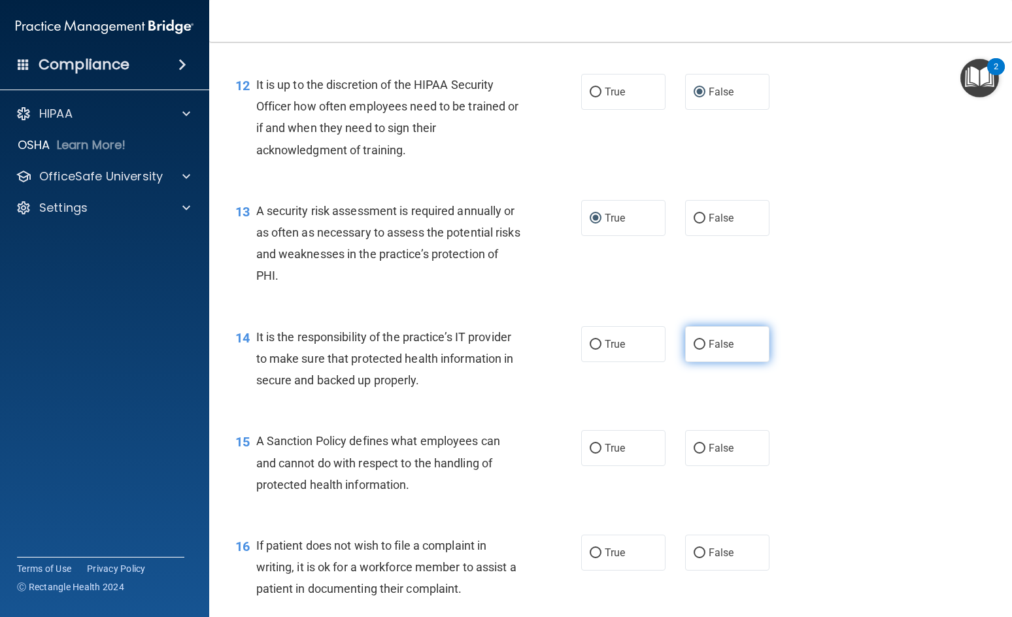
click at [695, 350] on input "False" at bounding box center [699, 345] width 12 height 10
radio input "true"
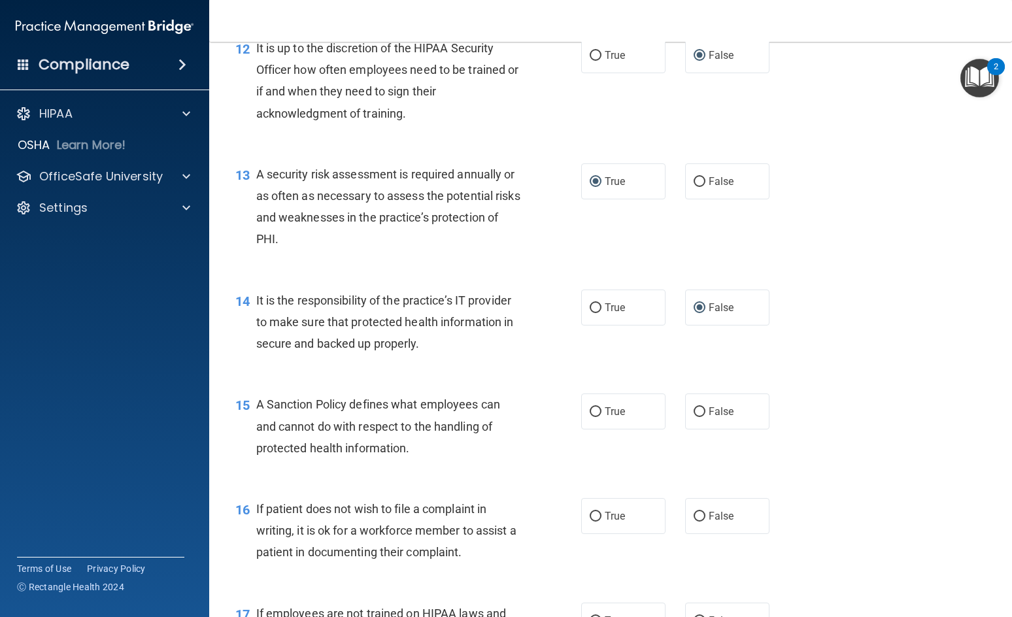
scroll to position [1634, 0]
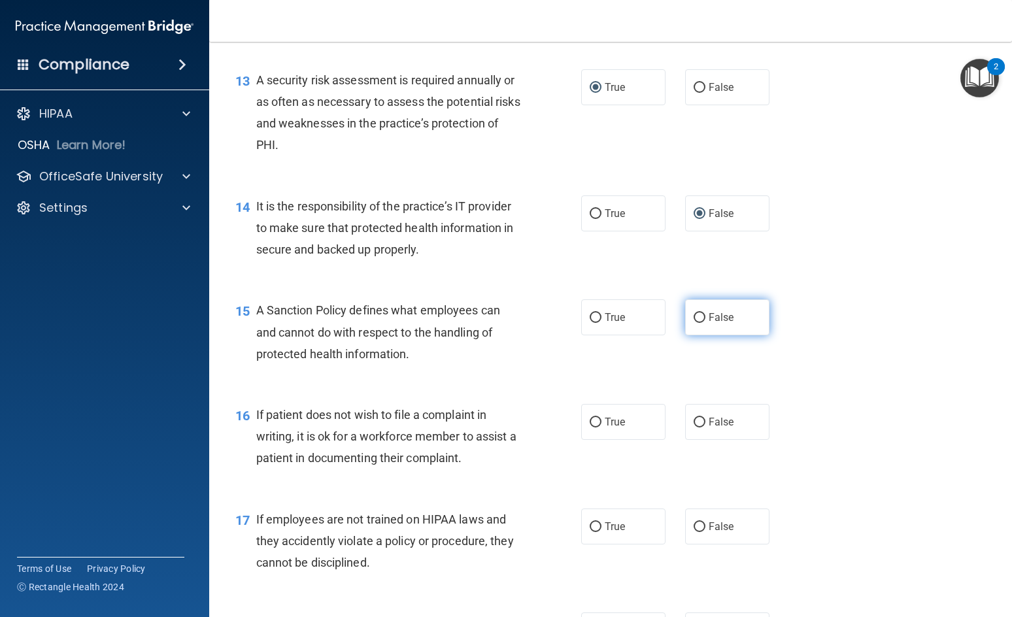
click at [693, 323] on input "False" at bounding box center [699, 318] width 12 height 10
radio input "true"
click at [594, 437] on label "True" at bounding box center [623, 422] width 84 height 36
click at [594, 427] on input "True" at bounding box center [595, 423] width 12 height 10
radio input "true"
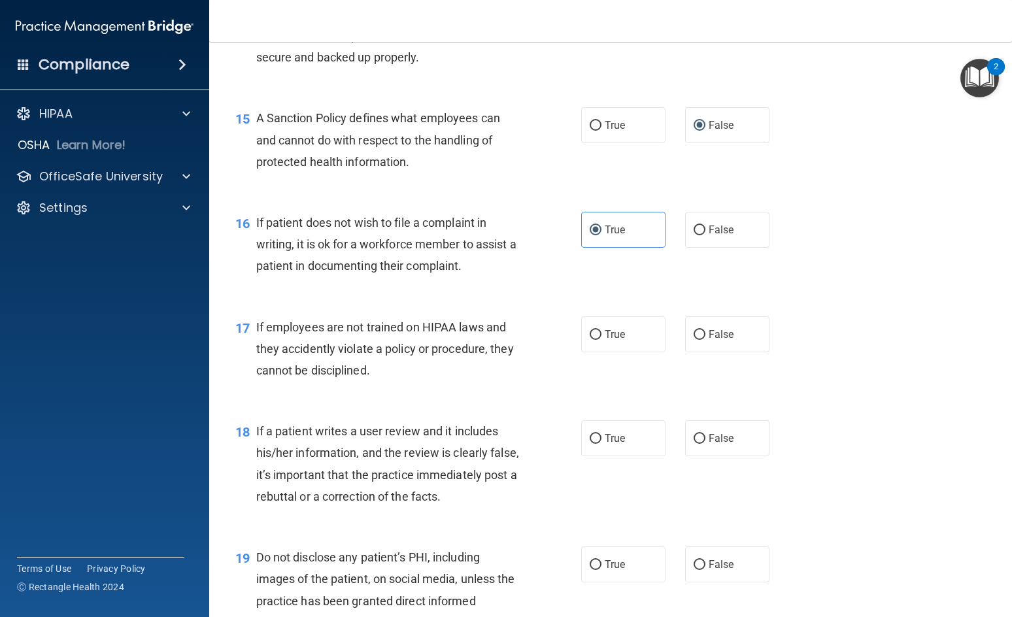
scroll to position [1830, 0]
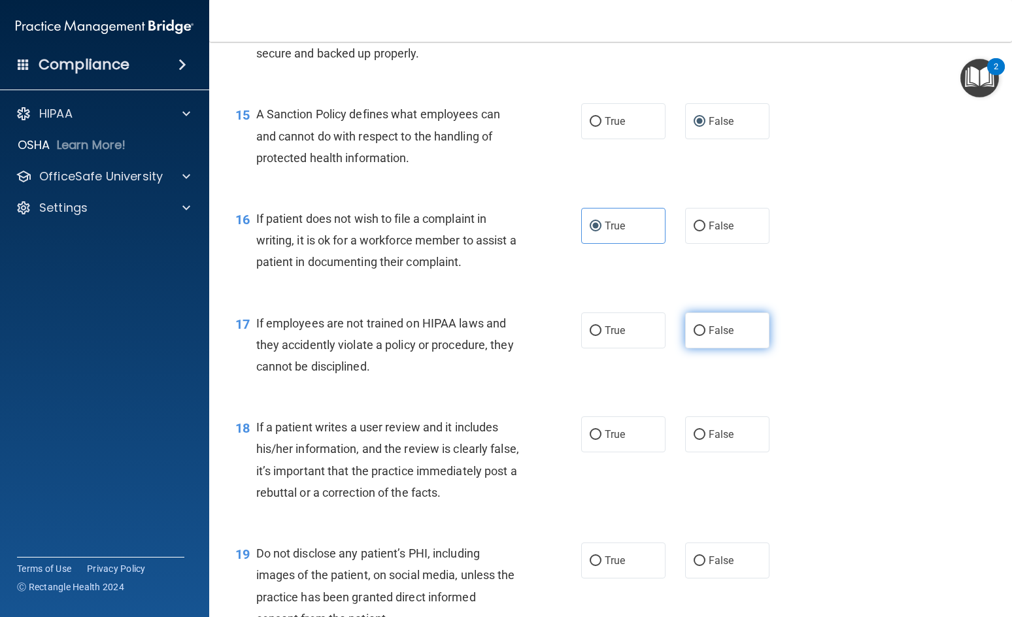
click at [693, 336] on input "False" at bounding box center [699, 331] width 12 height 10
radio input "true"
click at [693, 440] on input "False" at bounding box center [699, 435] width 12 height 10
radio input "true"
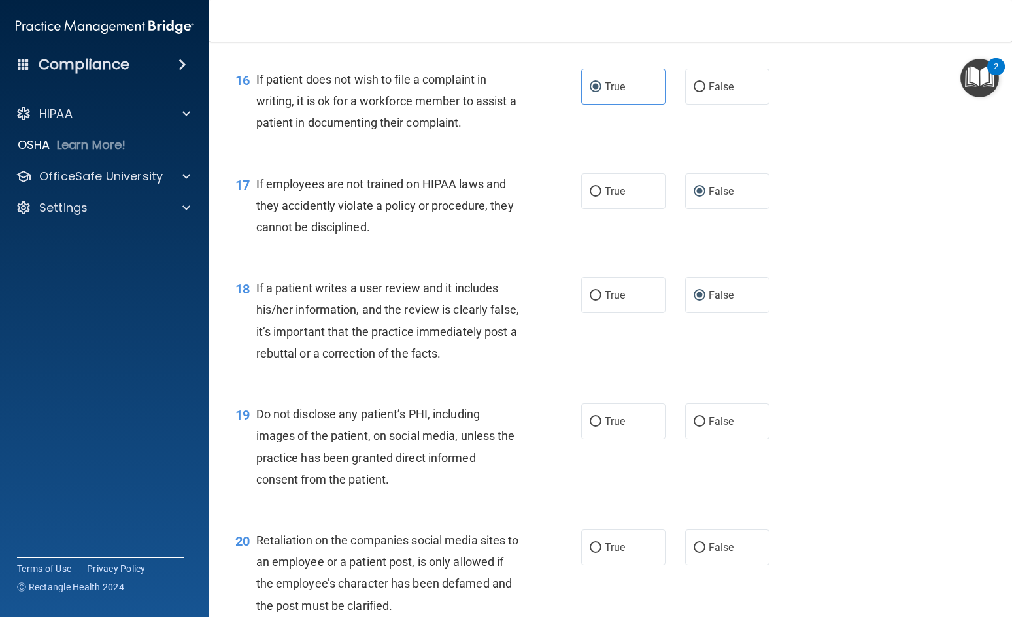
scroll to position [2026, 0]
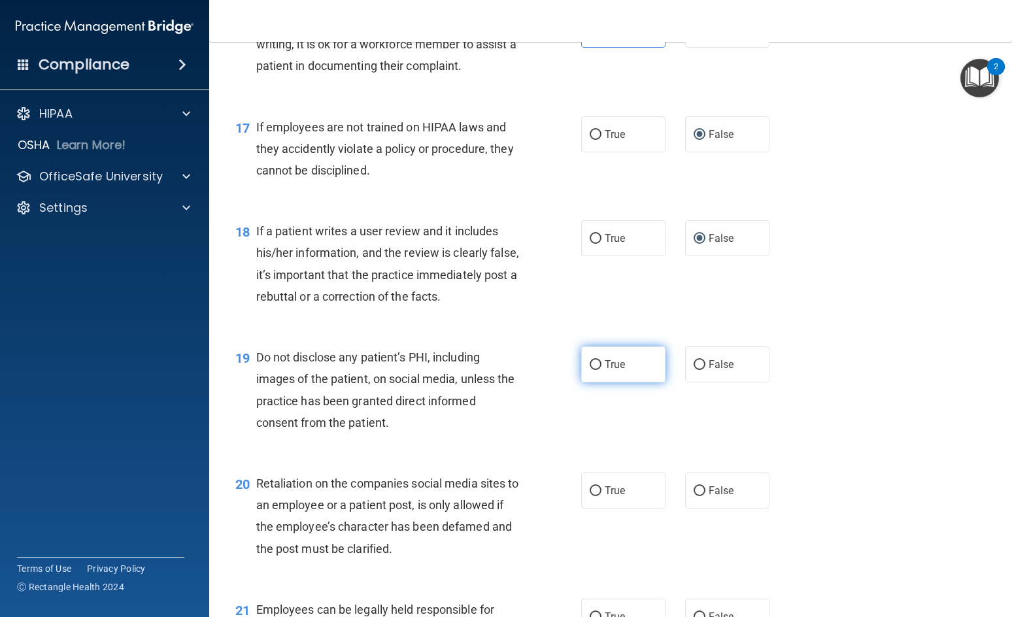
click at [592, 370] on input "True" at bounding box center [595, 365] width 12 height 10
radio input "true"
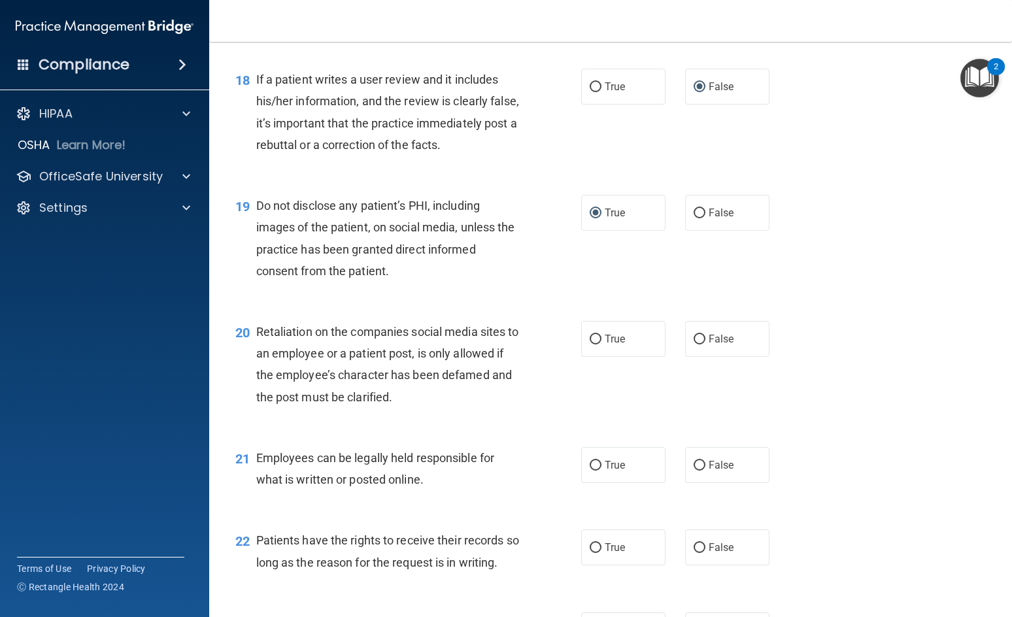
scroll to position [2222, 0]
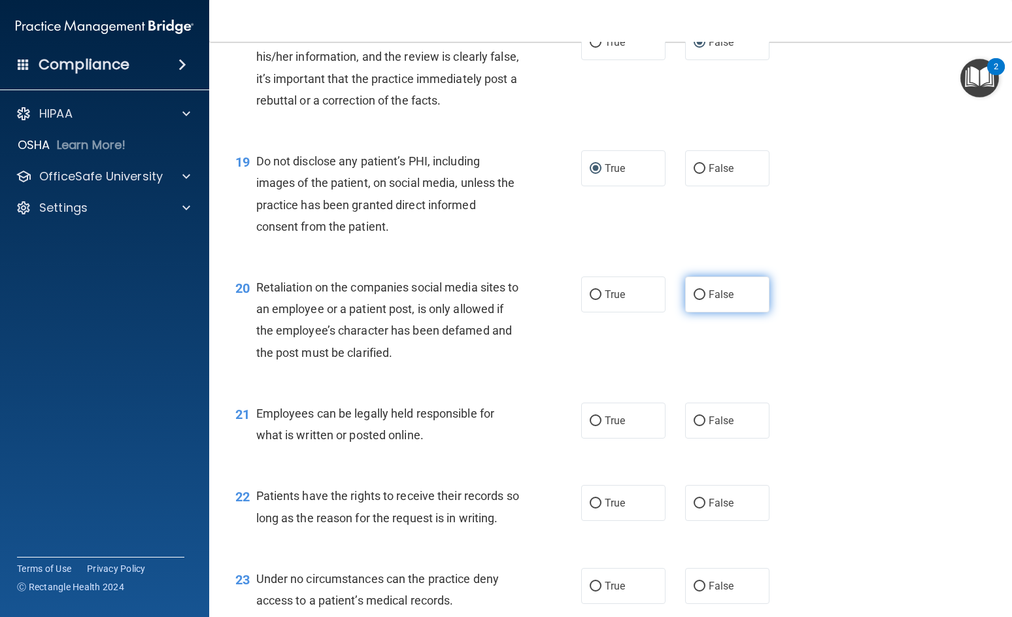
click at [693, 300] on input "False" at bounding box center [699, 295] width 12 height 10
radio input "true"
click at [593, 426] on input "True" at bounding box center [595, 421] width 12 height 10
radio input "true"
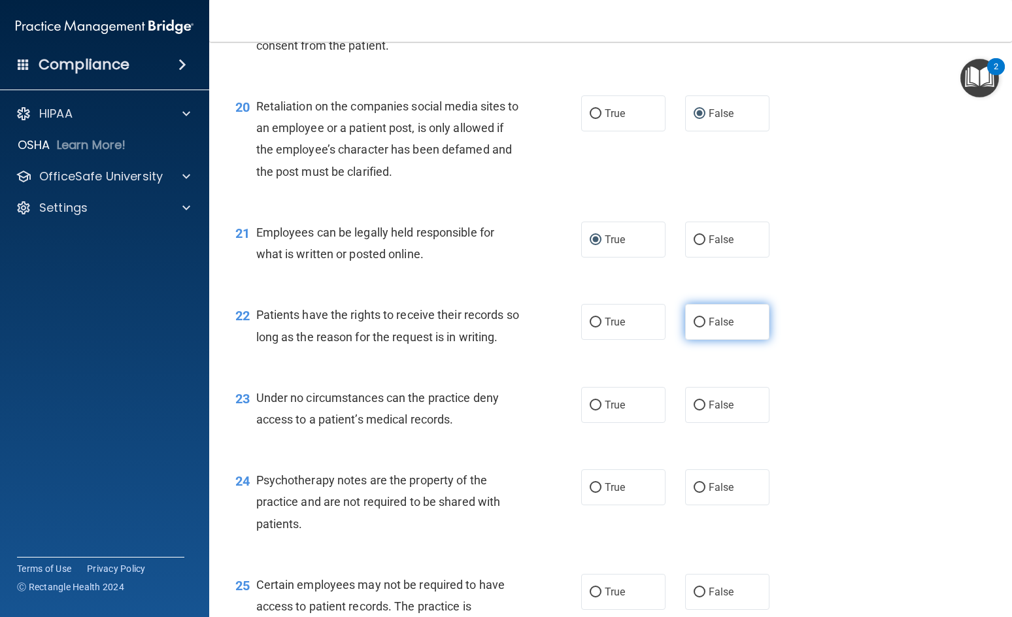
scroll to position [2418, 0]
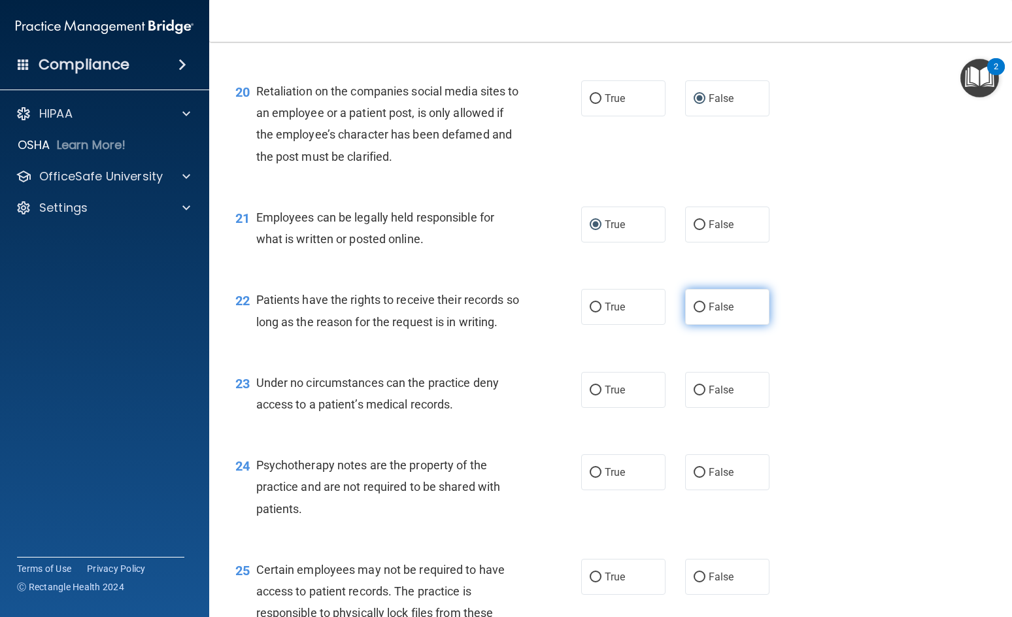
click at [693, 312] on input "False" at bounding box center [699, 308] width 12 height 10
radio input "true"
click at [693, 395] on input "False" at bounding box center [699, 391] width 12 height 10
radio input "true"
click at [594, 478] on input "True" at bounding box center [595, 473] width 12 height 10
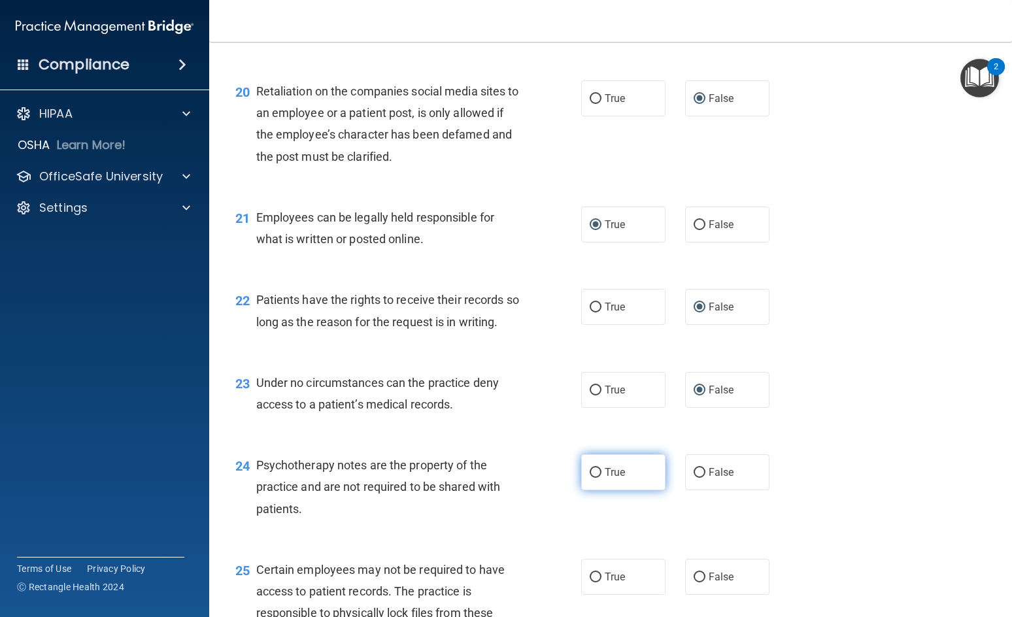
radio input "true"
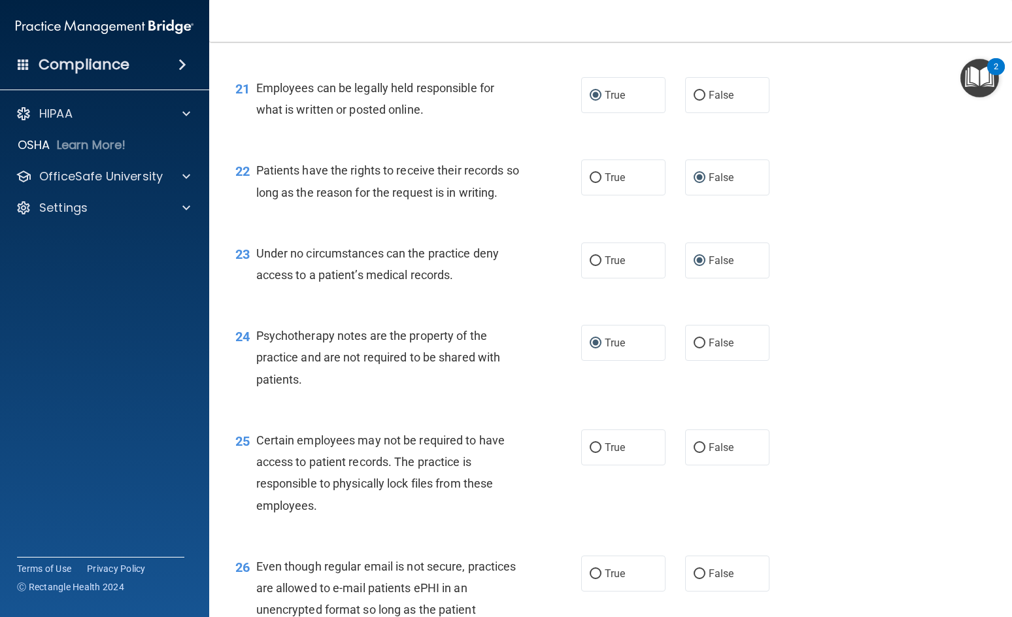
scroll to position [2549, 0]
click at [593, 452] on input "True" at bounding box center [595, 447] width 12 height 10
radio input "true"
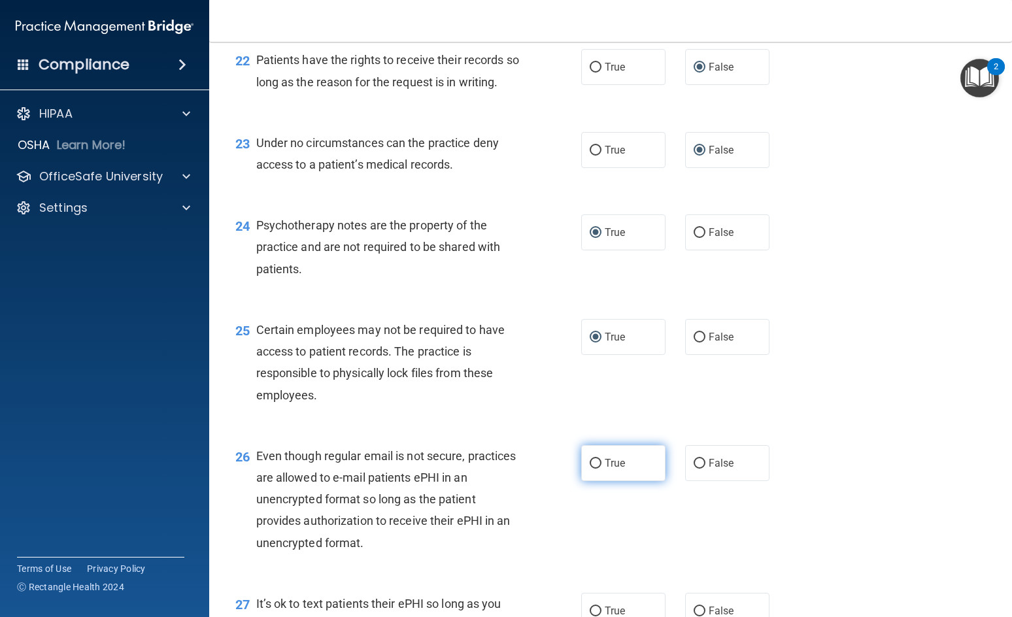
scroll to position [2680, 0]
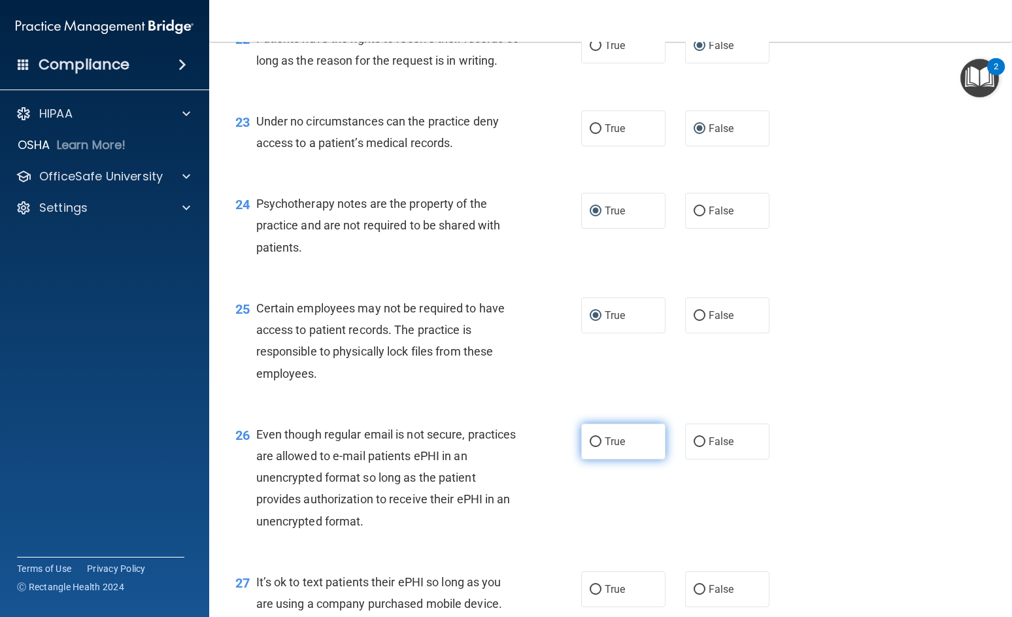
click at [591, 447] on input "True" at bounding box center [595, 442] width 12 height 10
radio input "true"
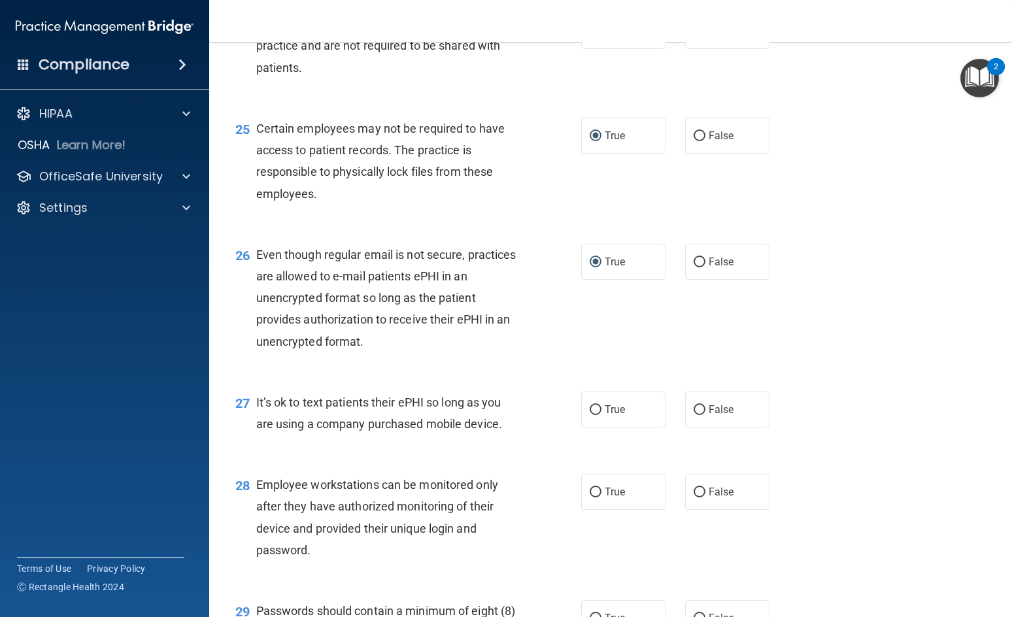
scroll to position [2876, 0]
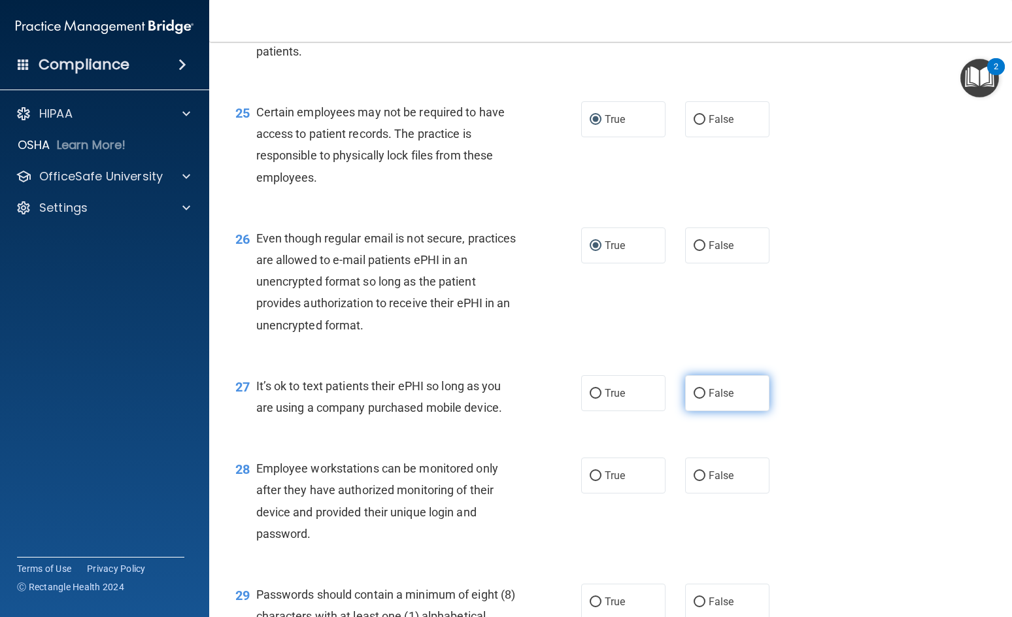
click at [694, 399] on input "False" at bounding box center [699, 394] width 12 height 10
radio input "true"
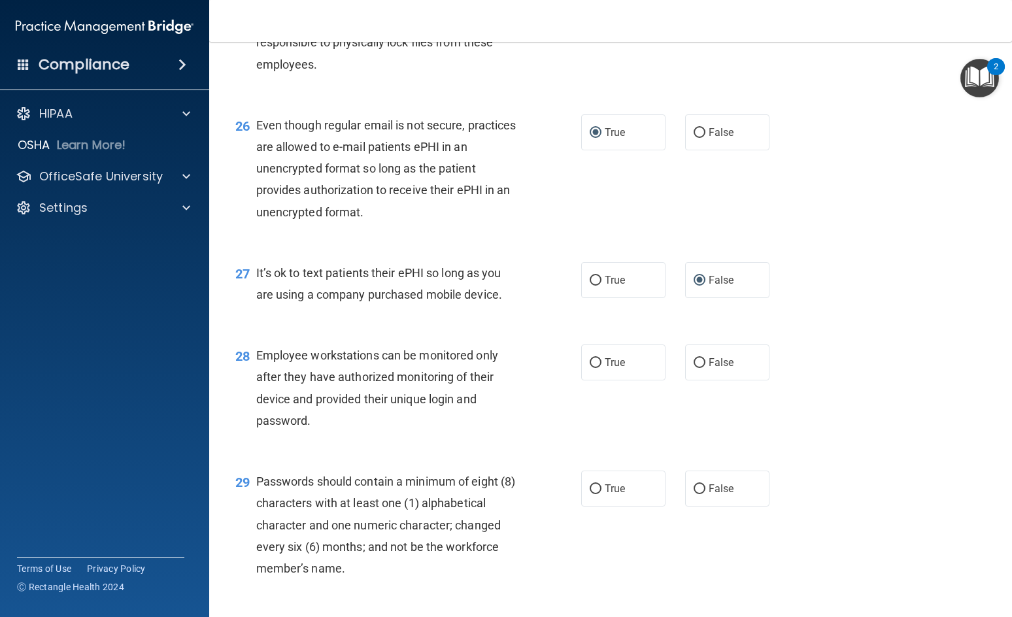
scroll to position [3006, 0]
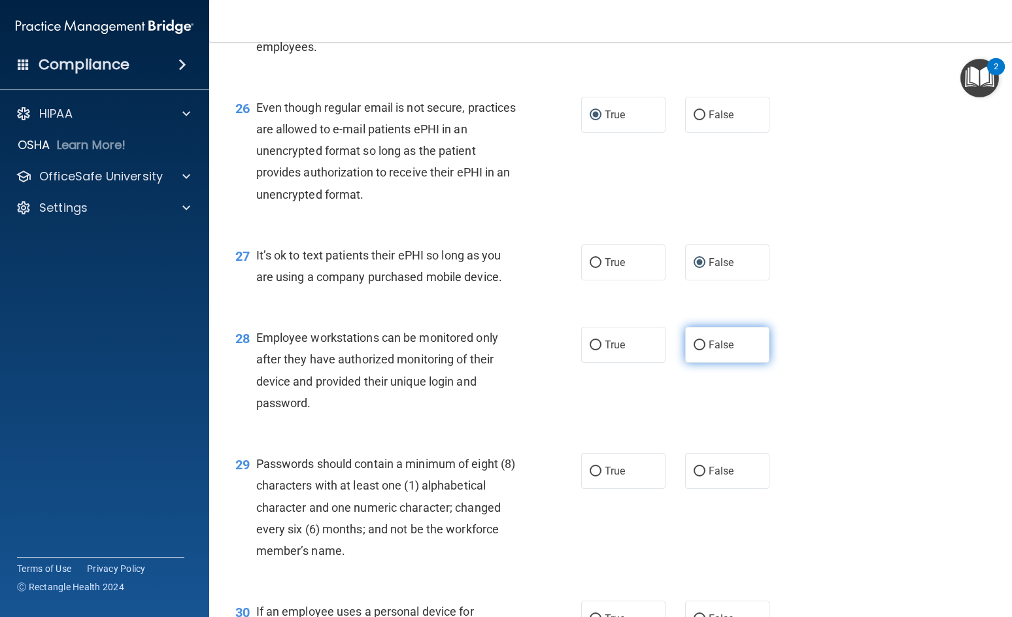
click at [693, 350] on input "False" at bounding box center [699, 345] width 12 height 10
radio input "true"
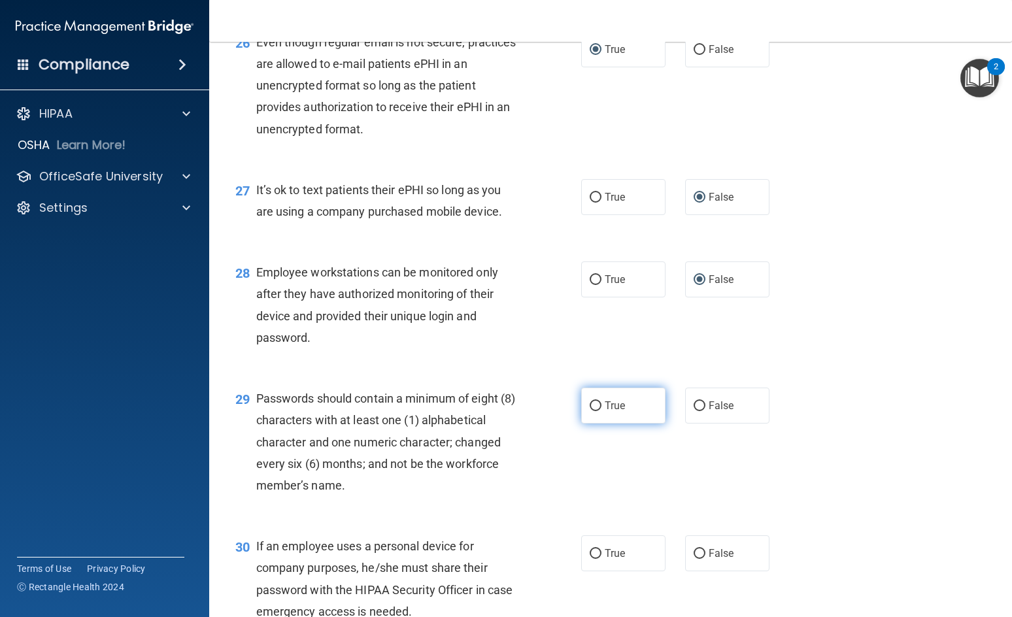
click at [593, 411] on input "True" at bounding box center [595, 406] width 12 height 10
radio input "true"
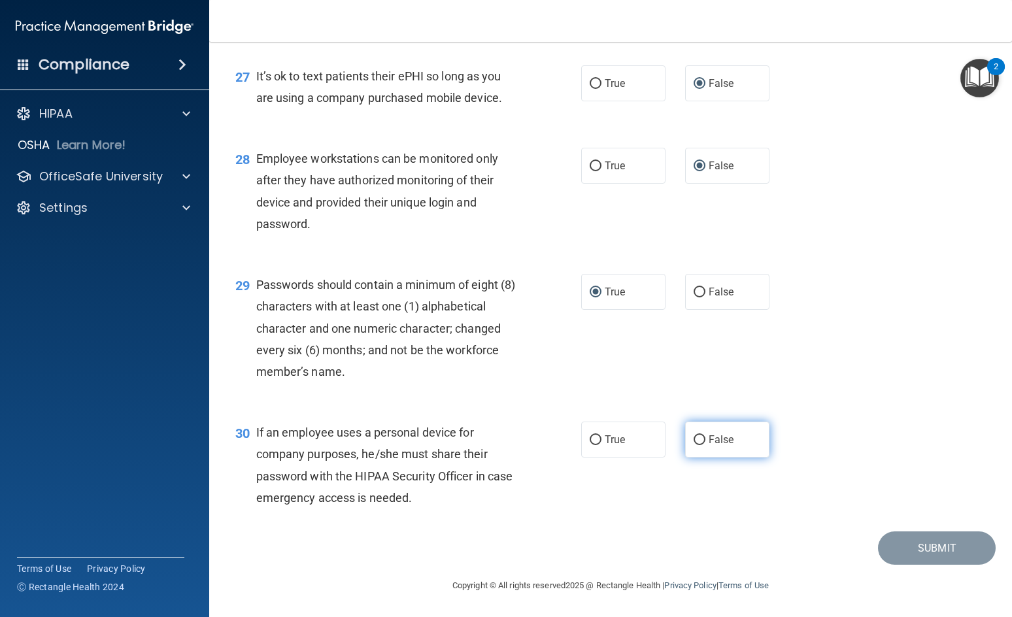
scroll to position [3202, 0]
click at [695, 445] on input "False" at bounding box center [699, 440] width 12 height 10
radio input "true"
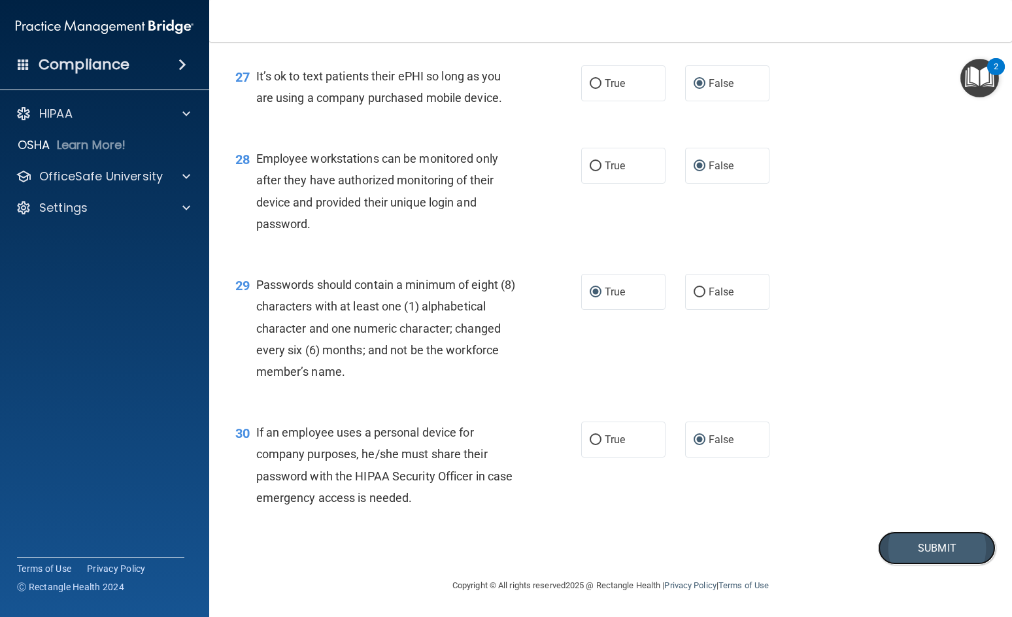
click at [930, 565] on button "Submit" at bounding box center [937, 547] width 118 height 33
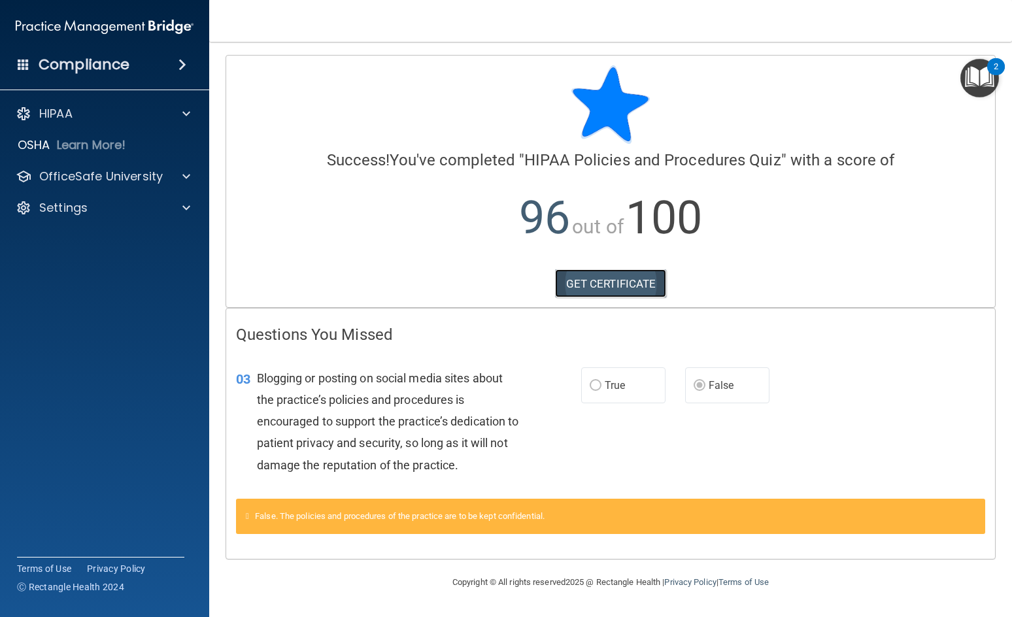
click at [606, 280] on link "GET CERTIFICATE" at bounding box center [611, 283] width 112 height 29
click at [150, 173] on p "OfficeSafe University" at bounding box center [101, 177] width 124 height 16
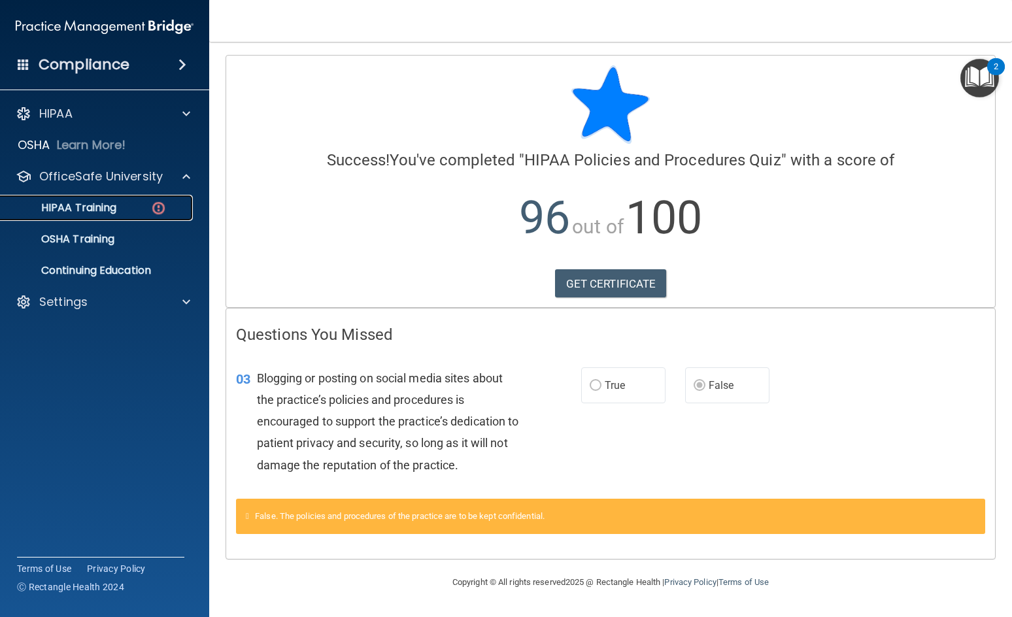
click at [131, 203] on div "HIPAA Training" at bounding box center [97, 207] width 178 height 13
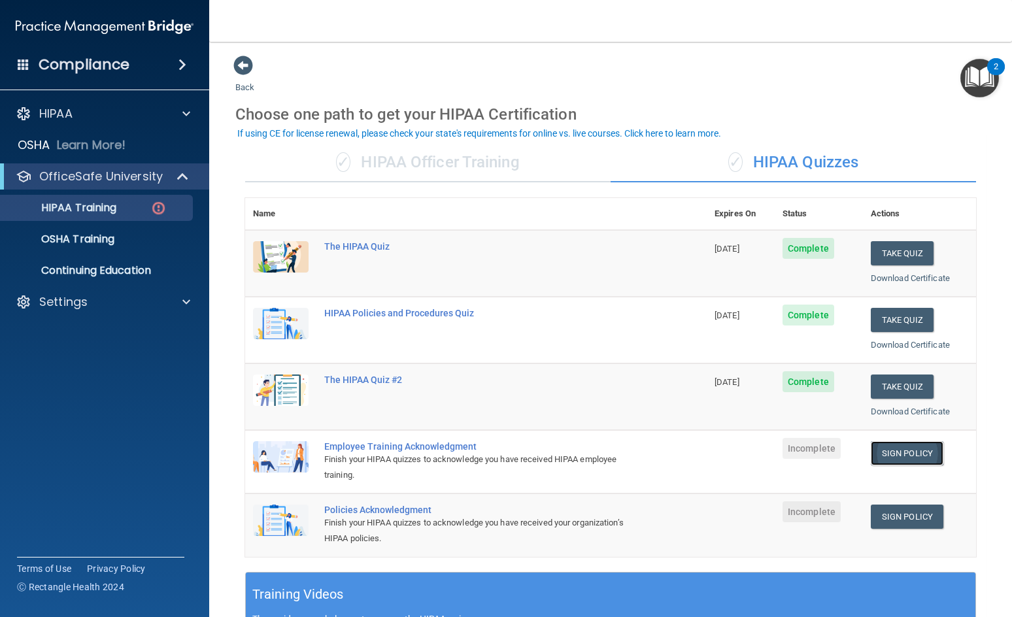
click at [886, 451] on link "Sign Policy" at bounding box center [907, 453] width 73 height 24
click at [889, 450] on link "Sign Policy" at bounding box center [907, 453] width 73 height 24
click at [886, 514] on link "Sign Policy" at bounding box center [907, 517] width 73 height 24
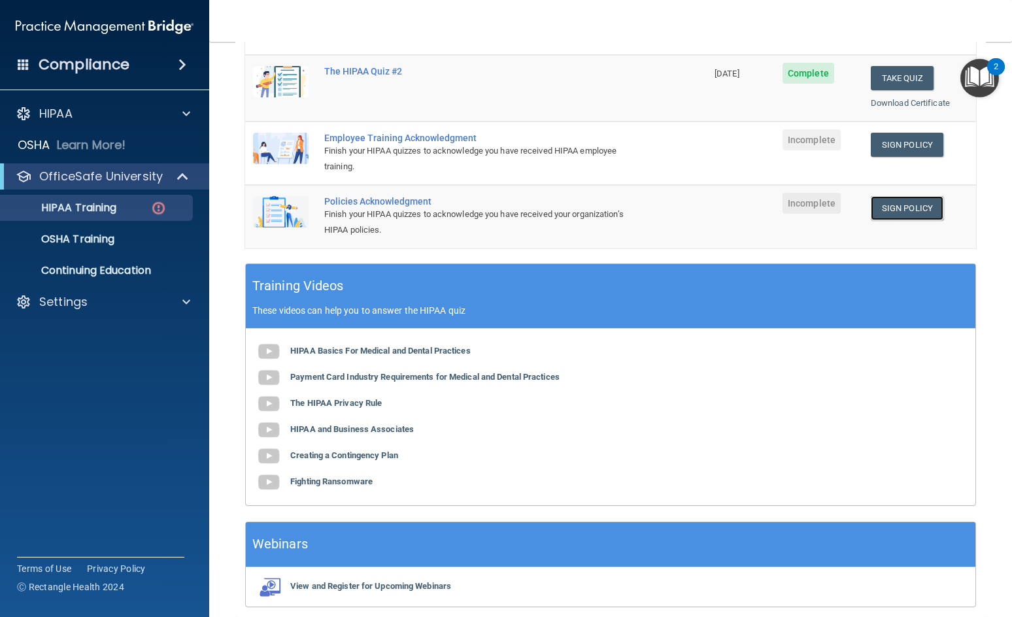
scroll to position [362, 0]
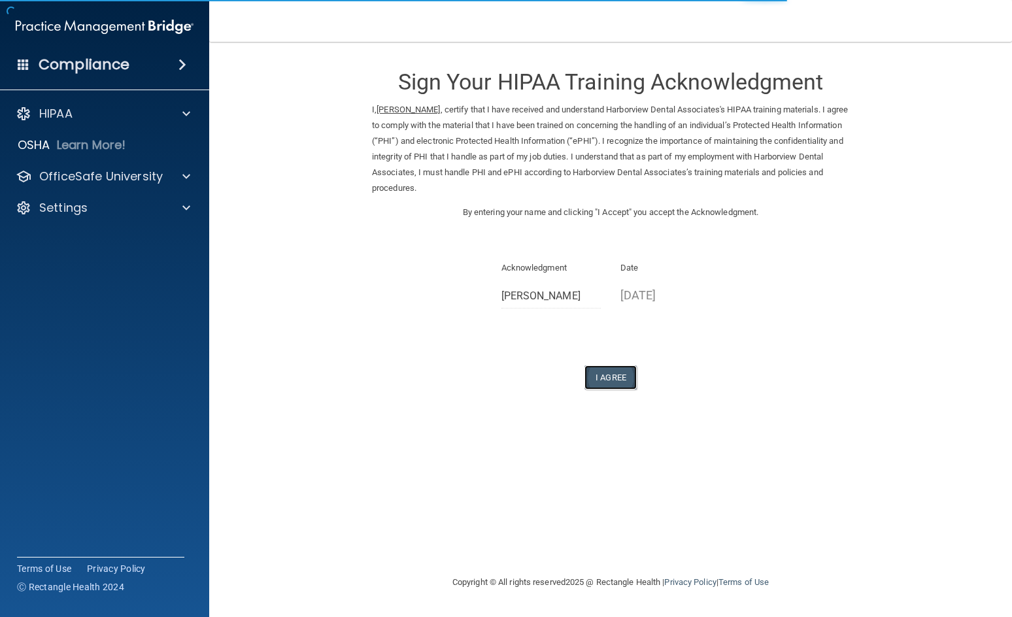
click at [610, 374] on button "I Agree" at bounding box center [610, 377] width 52 height 24
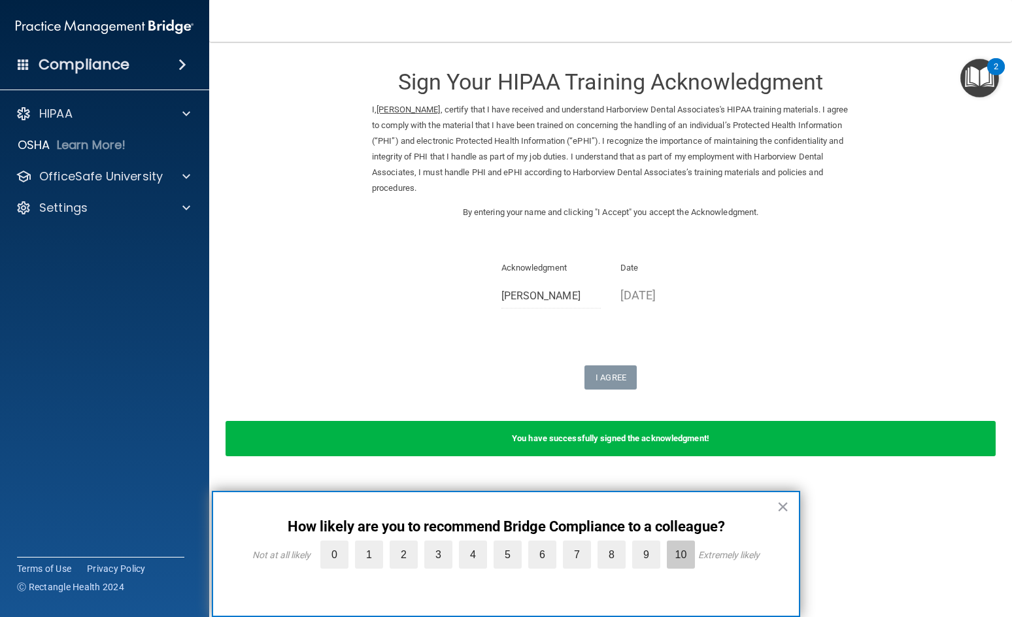
click at [680, 554] on label "10" at bounding box center [681, 554] width 28 height 28
click at [650, 544] on input "10" at bounding box center [650, 544] width 0 height 0
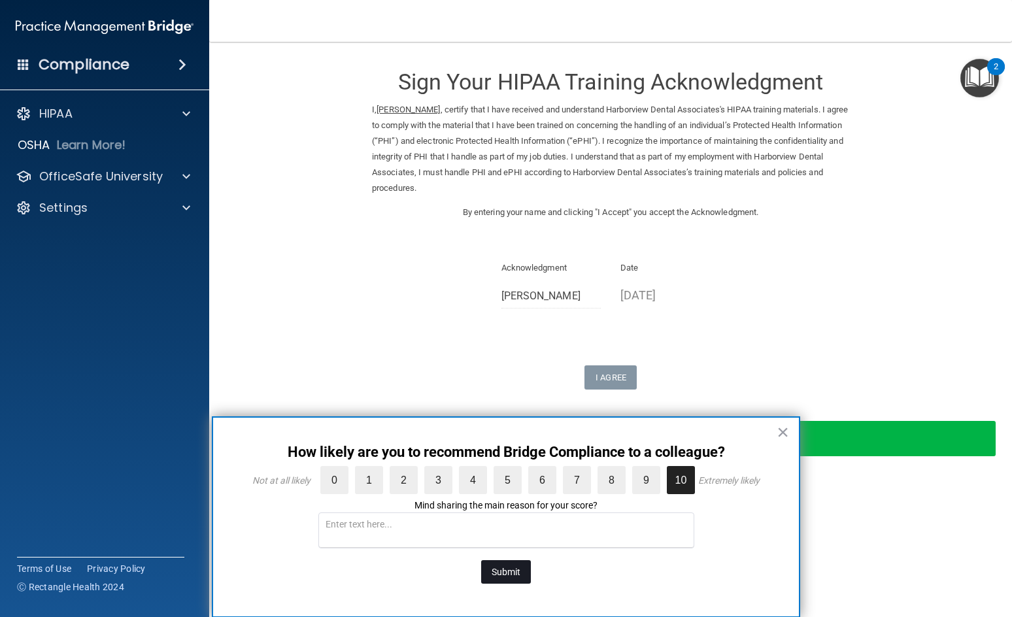
click at [508, 569] on button "Submit" at bounding box center [506, 572] width 50 height 24
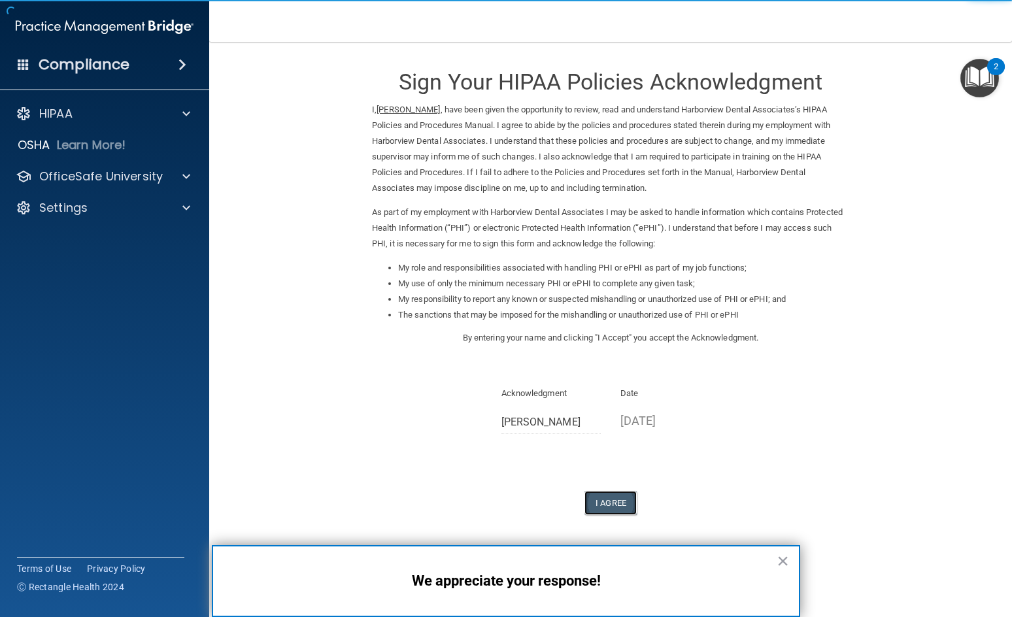
click at [610, 498] on button "I Agree" at bounding box center [610, 503] width 52 height 24
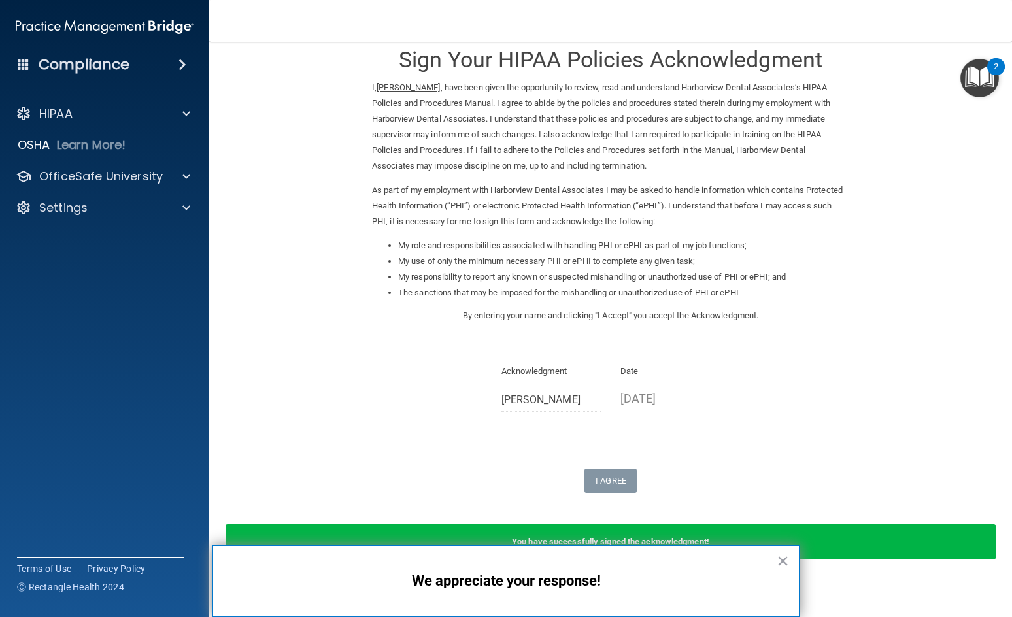
scroll to position [33, 0]
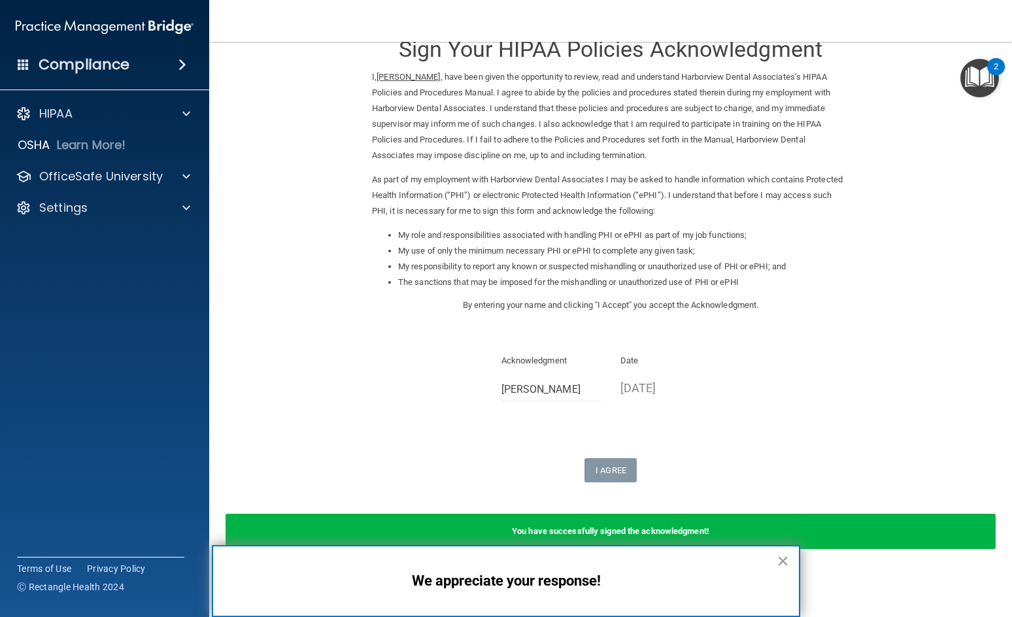
click at [783, 556] on button "×" at bounding box center [782, 560] width 12 height 21
